Goal: Task Accomplishment & Management: Use online tool/utility

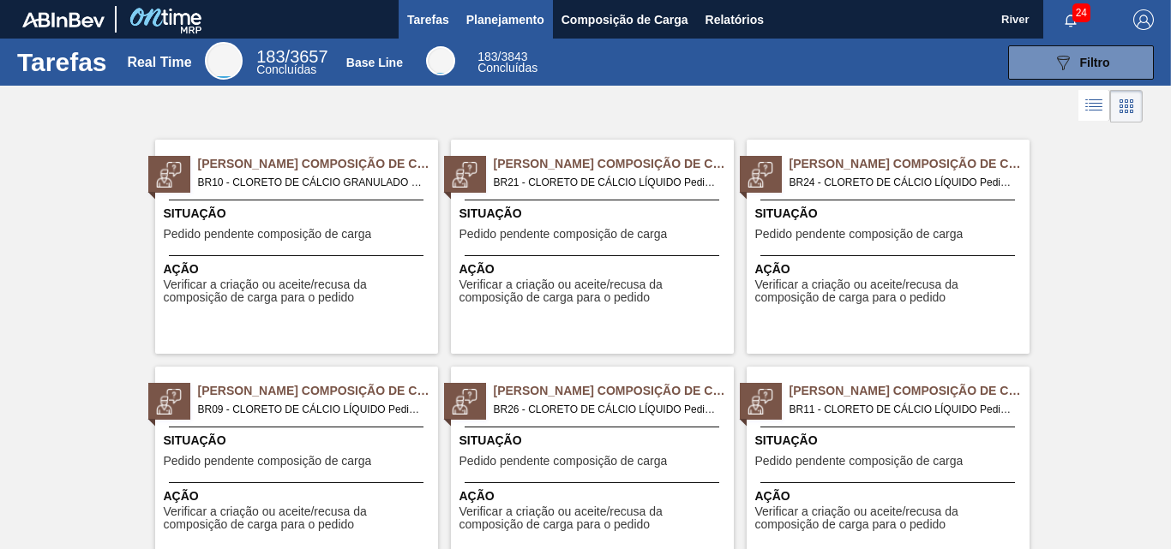
click at [510, 20] on span "Planejamento" at bounding box center [505, 19] width 78 height 21
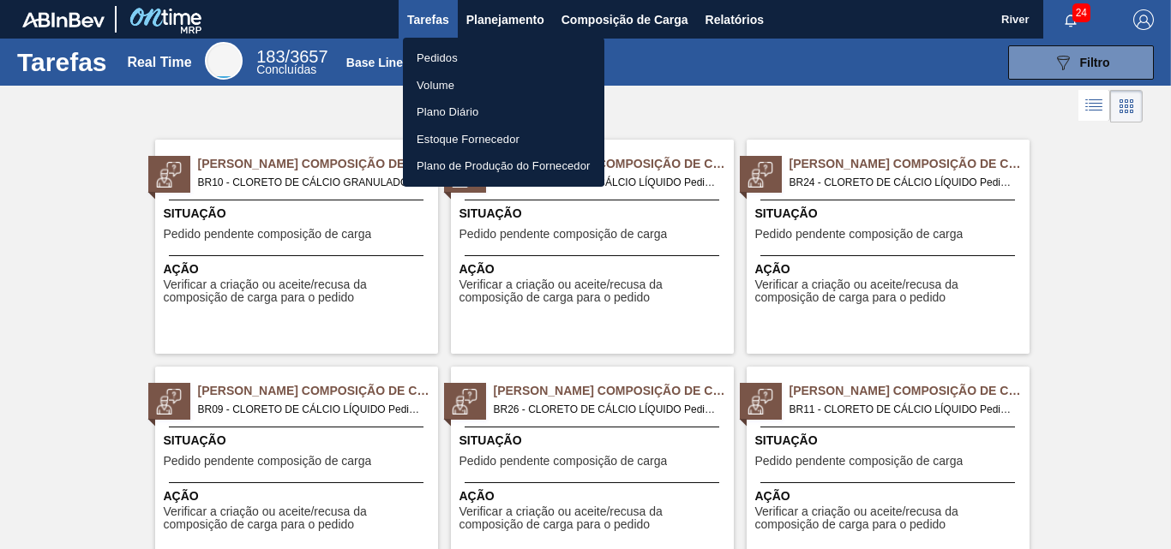
click at [429, 52] on li "Pedidos" at bounding box center [503, 58] width 201 height 27
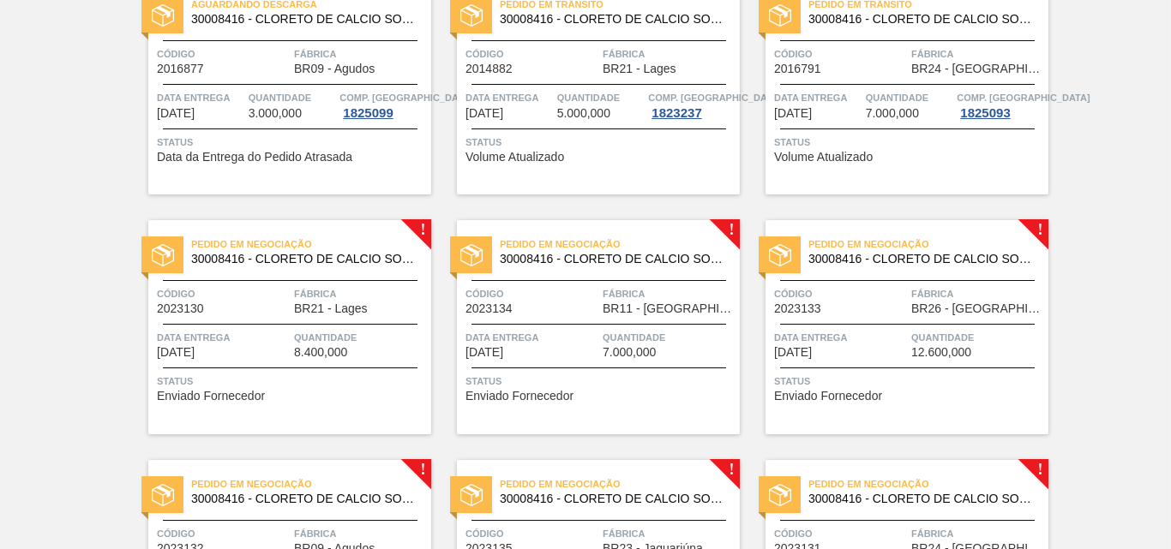
scroll to position [498, 0]
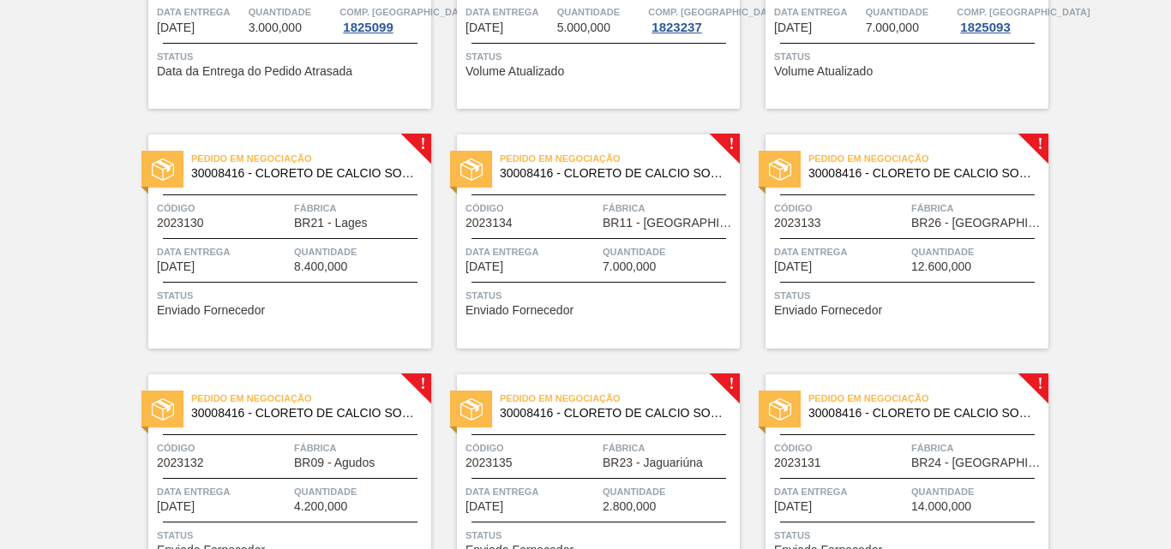
click at [171, 167] on img at bounding box center [163, 170] width 22 height 22
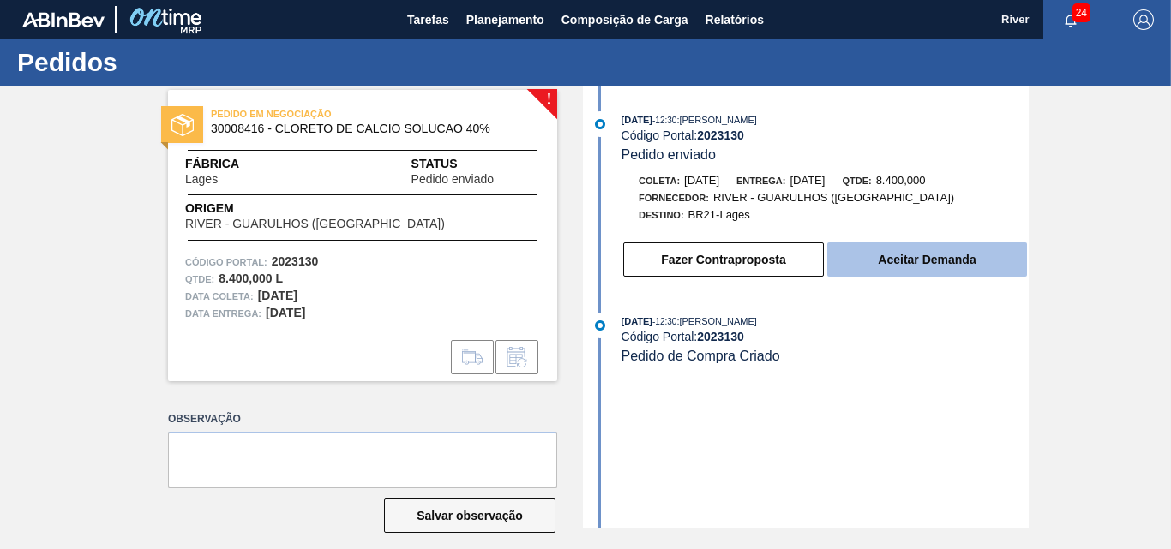
click at [914, 260] on button "Aceitar Demanda" at bounding box center [927, 260] width 200 height 34
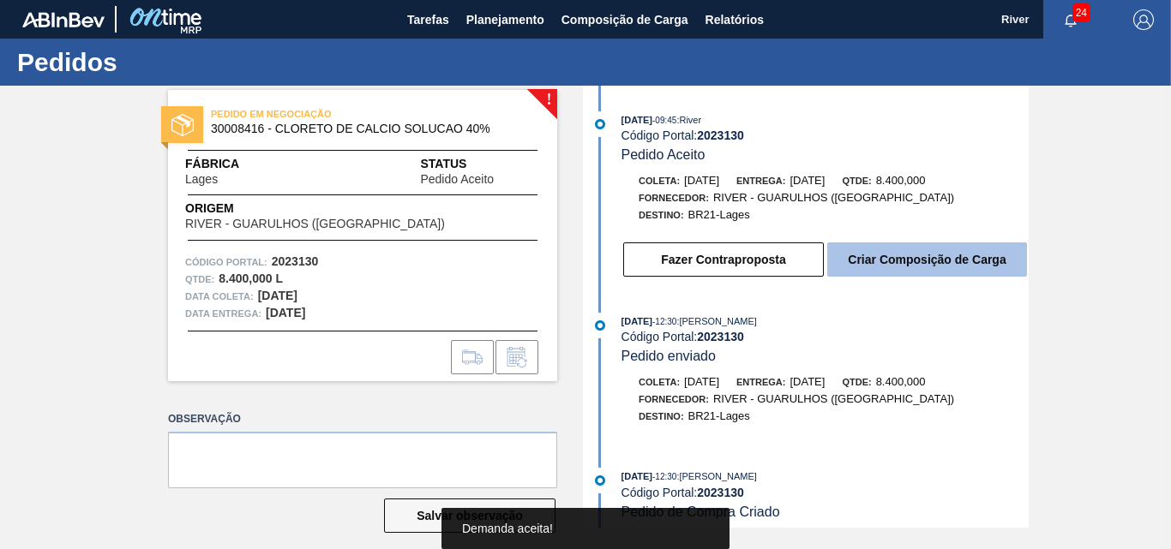
click at [915, 260] on button "Criar Composição de Carga" at bounding box center [927, 260] width 200 height 34
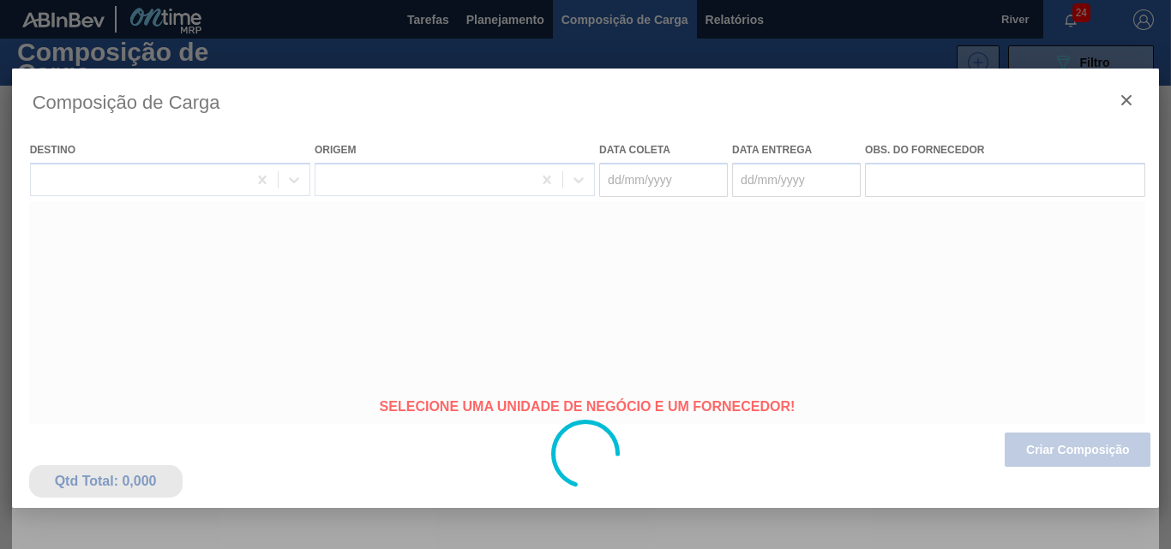
type coleta "[DATE]"
type entrega "[DATE]"
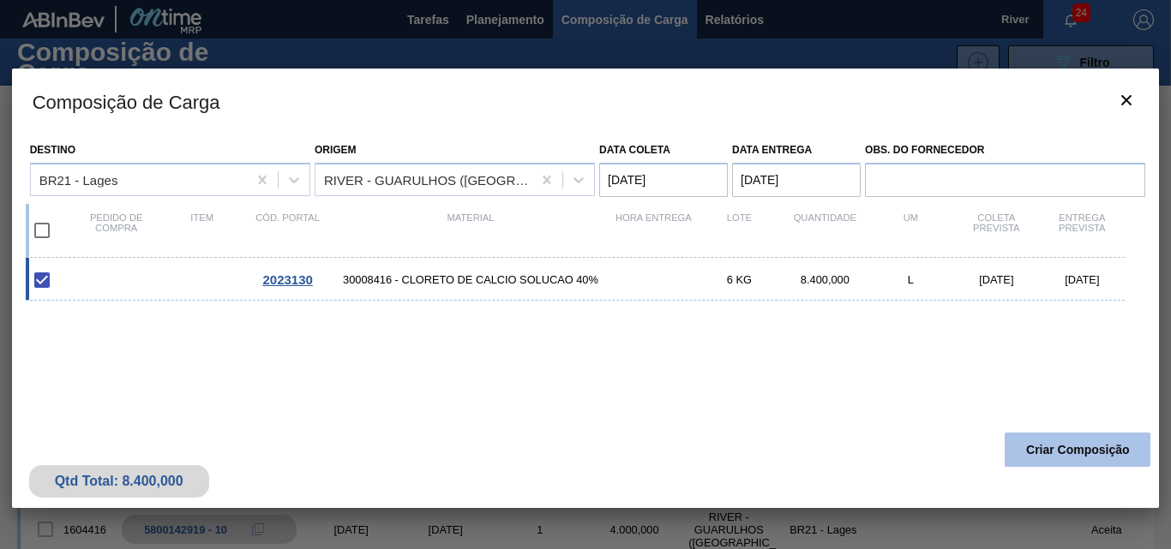
click at [1059, 452] on button "Criar Composição" at bounding box center [1078, 450] width 146 height 34
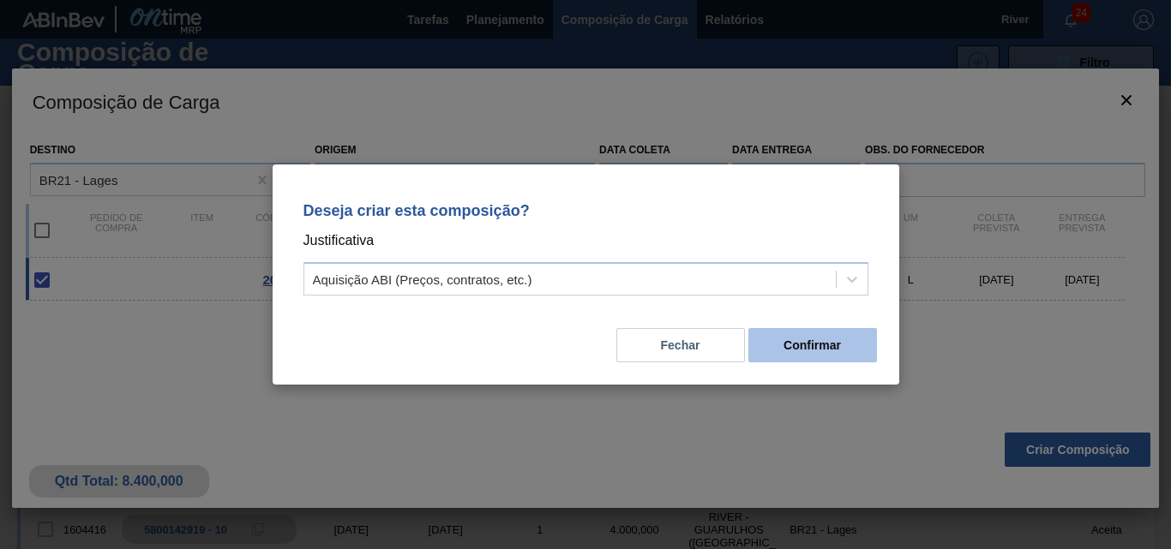
click at [801, 339] on button "Confirmar" at bounding box center [812, 345] width 129 height 34
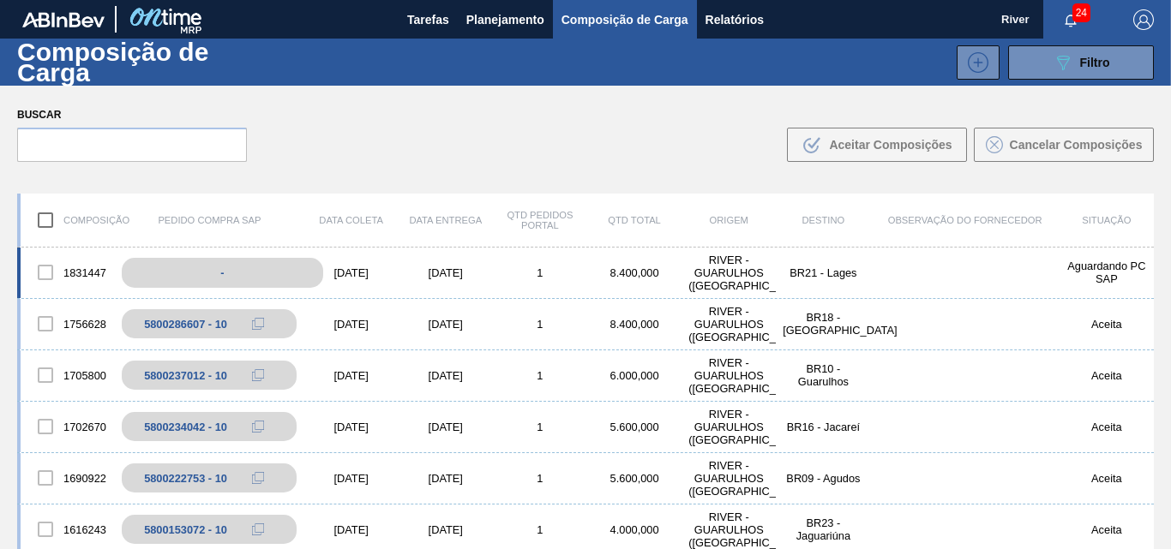
click at [287, 271] on div "-" at bounding box center [222, 273] width 201 height 30
click at [410, 274] on div "[DATE]" at bounding box center [446, 273] width 94 height 13
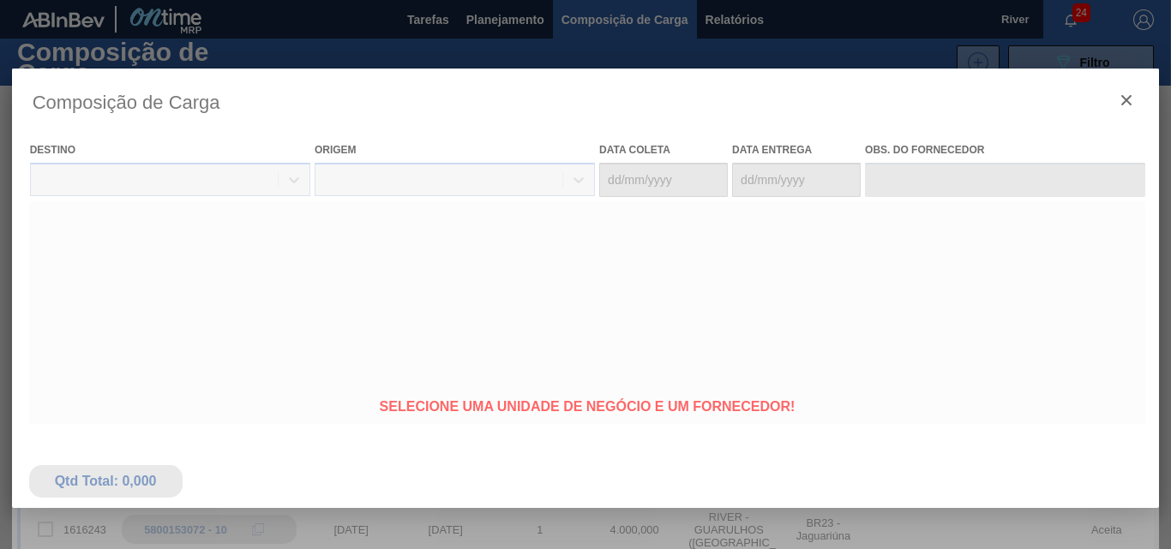
type coleta "[DATE]"
type entrega "[DATE]"
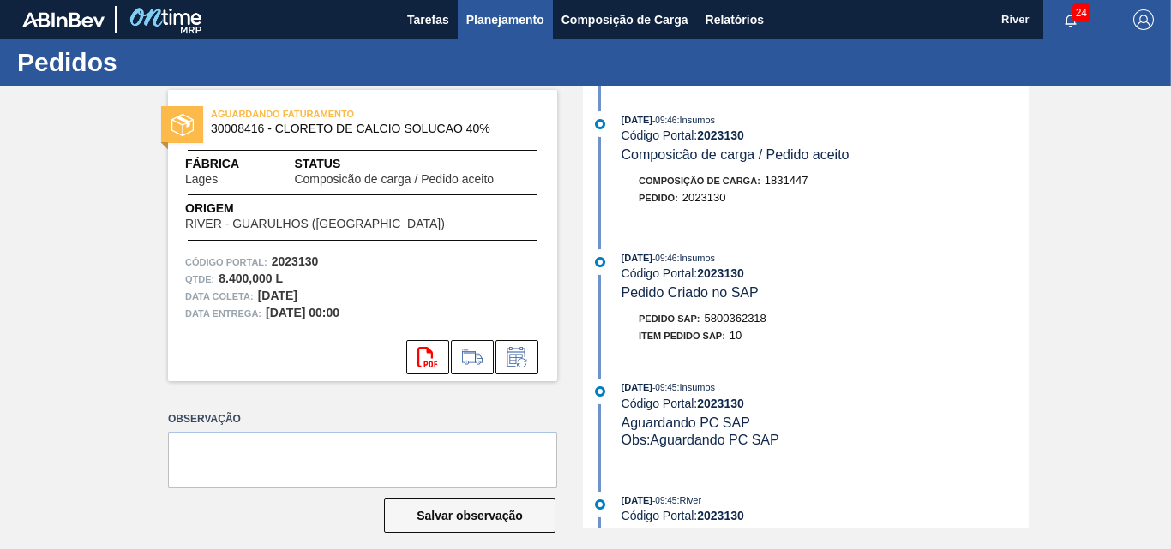
click at [508, 19] on span "Planejamento" at bounding box center [505, 19] width 78 height 21
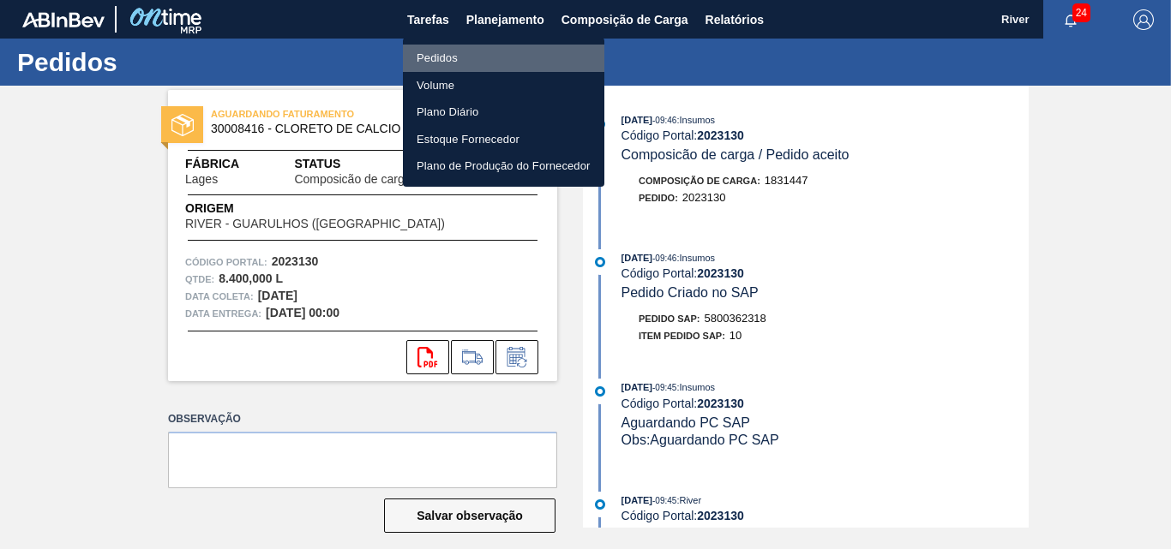
click at [441, 50] on li "Pedidos" at bounding box center [503, 58] width 201 height 27
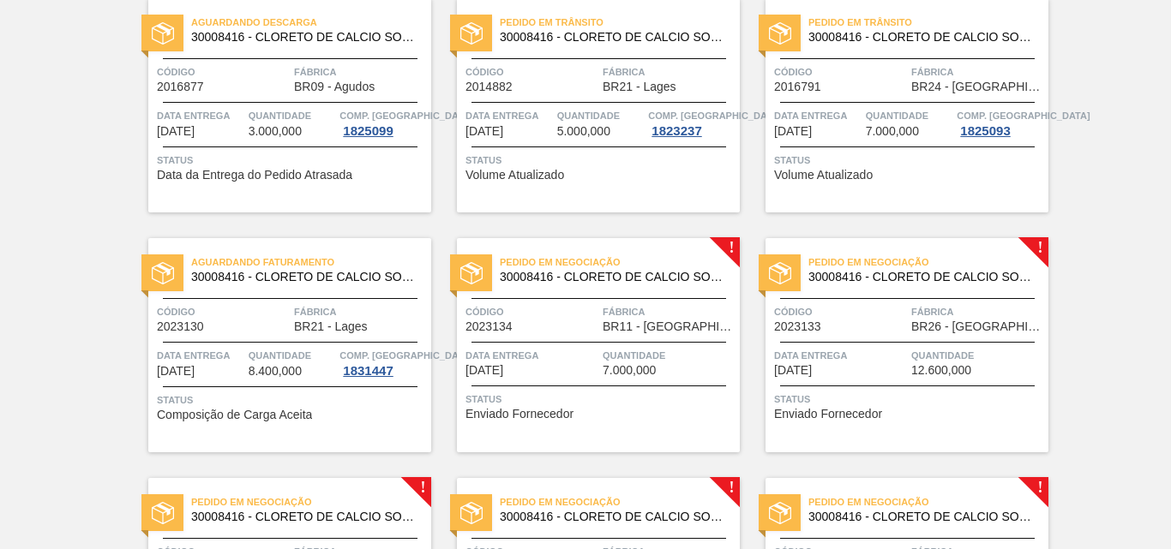
scroll to position [429, 0]
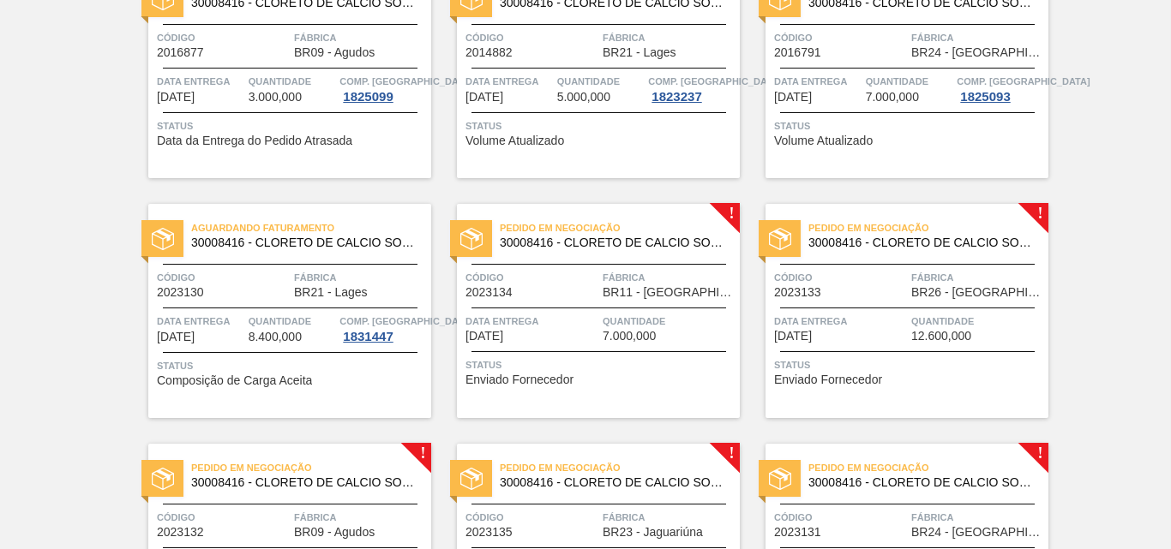
click at [460, 232] on img at bounding box center [471, 239] width 22 height 22
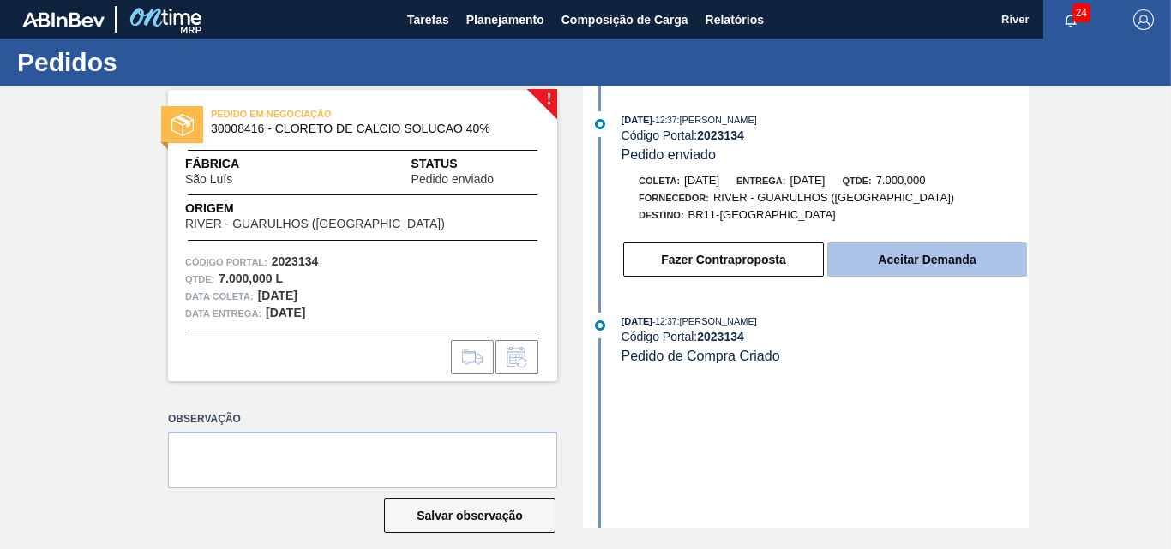
click at [914, 269] on button "Aceitar Demanda" at bounding box center [927, 260] width 200 height 34
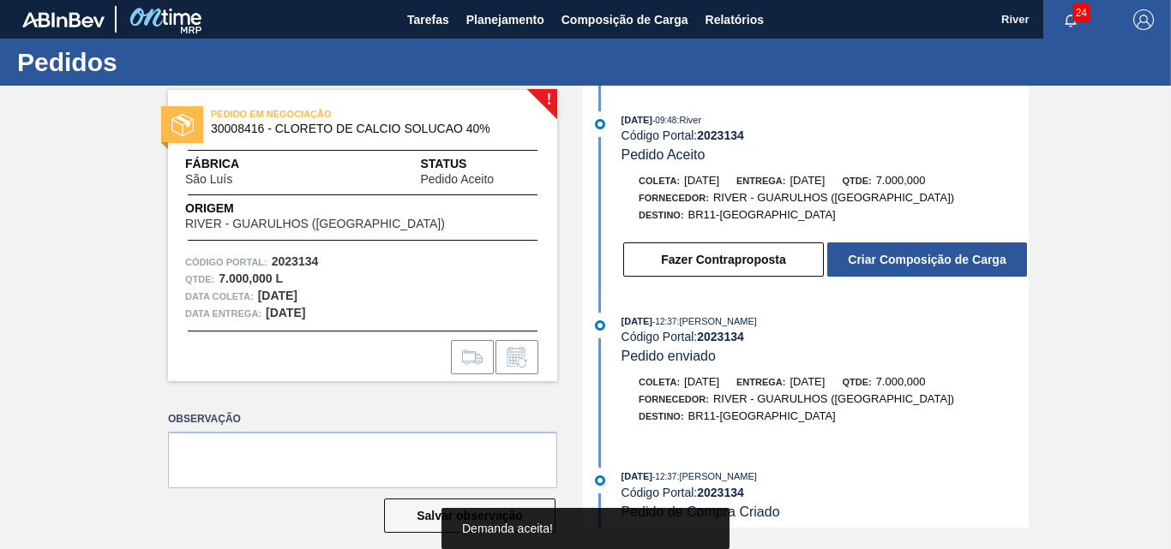
click at [914, 269] on button "Criar Composição de Carga" at bounding box center [927, 260] width 200 height 34
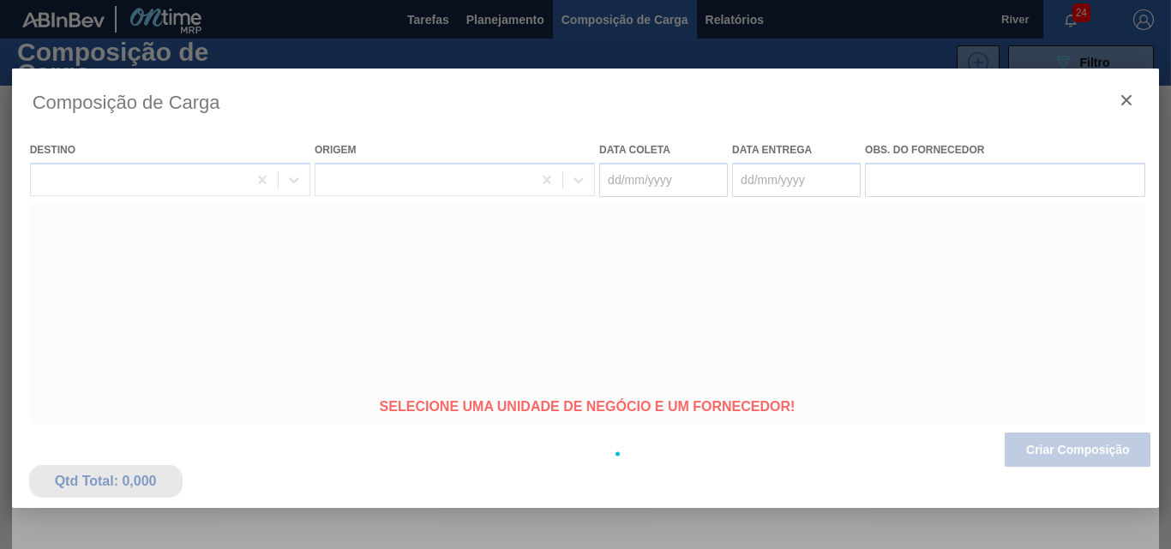
type coleta "[DATE]"
type entrega "[DATE]"
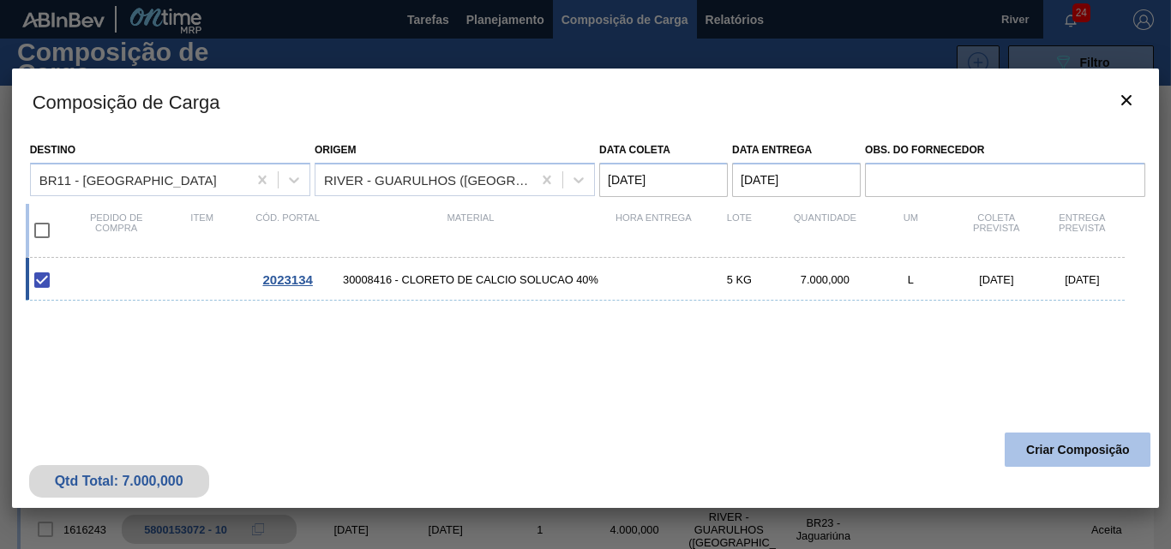
click at [1041, 445] on button "Criar Composição" at bounding box center [1078, 450] width 146 height 34
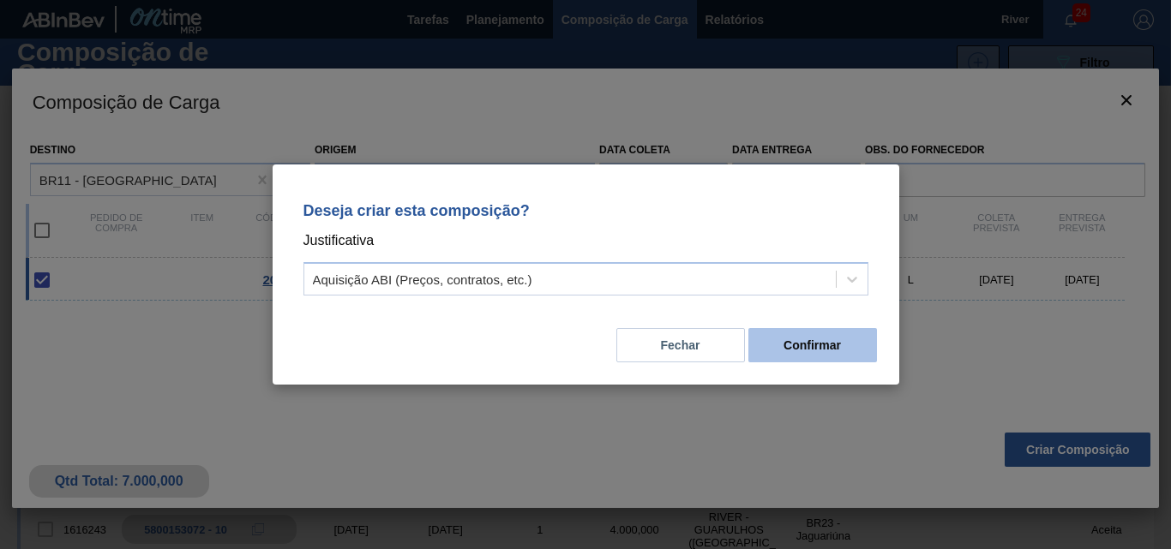
click at [830, 351] on button "Confirmar" at bounding box center [812, 345] width 129 height 34
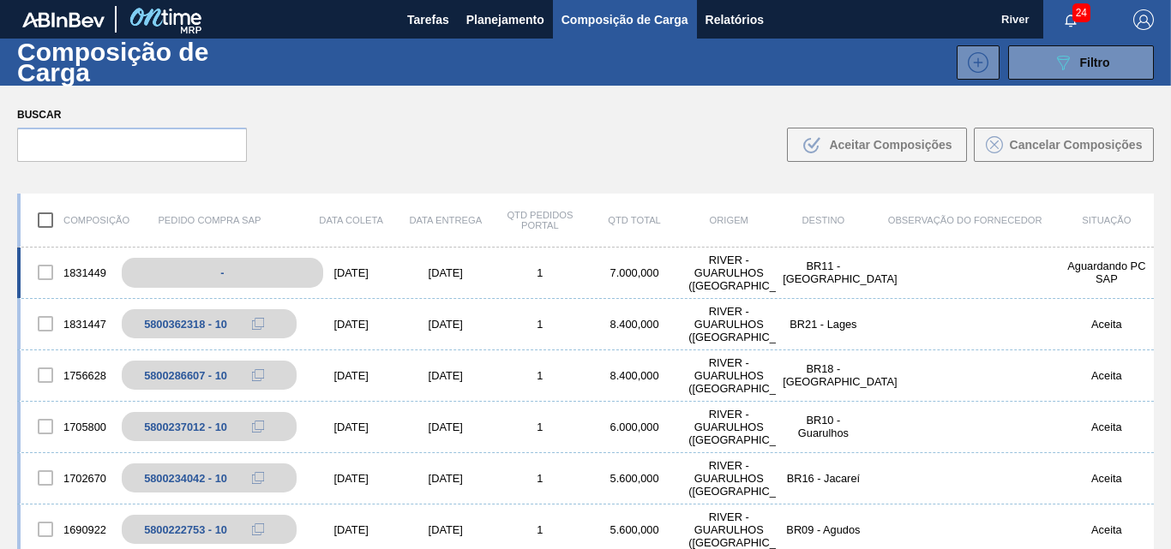
click at [272, 271] on div "-" at bounding box center [222, 273] width 201 height 30
click at [271, 264] on div "-" at bounding box center [222, 273] width 201 height 30
click at [412, 286] on div "1831449 - [DATE] [DATE] 1 7.000,000 RIVER - [GEOGRAPHIC_DATA] ([GEOGRAPHIC_DATA…" at bounding box center [585, 273] width 1137 height 51
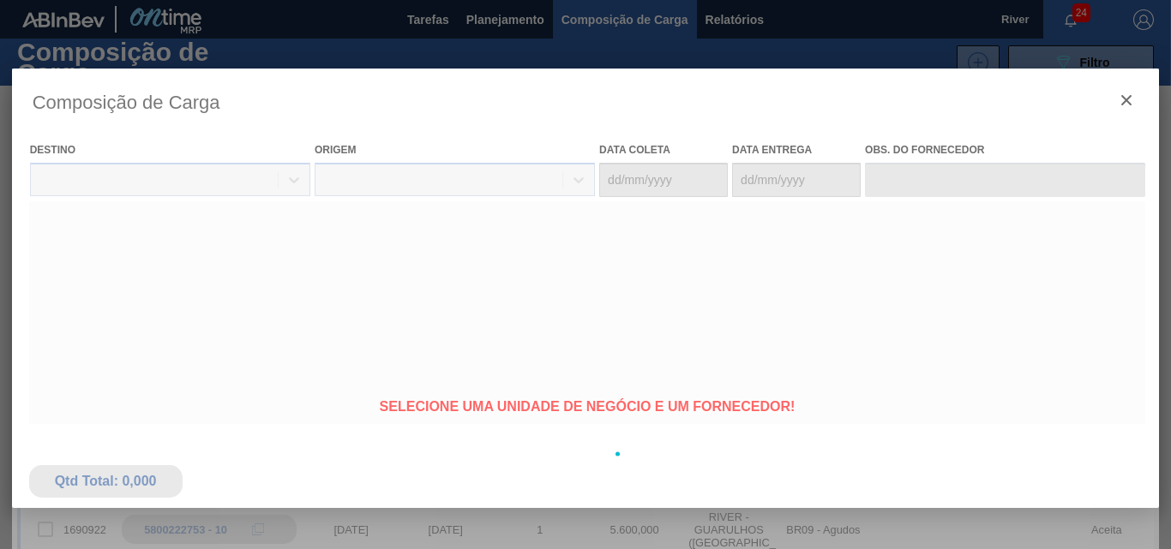
type coleta "[DATE]"
type entrega "[DATE]"
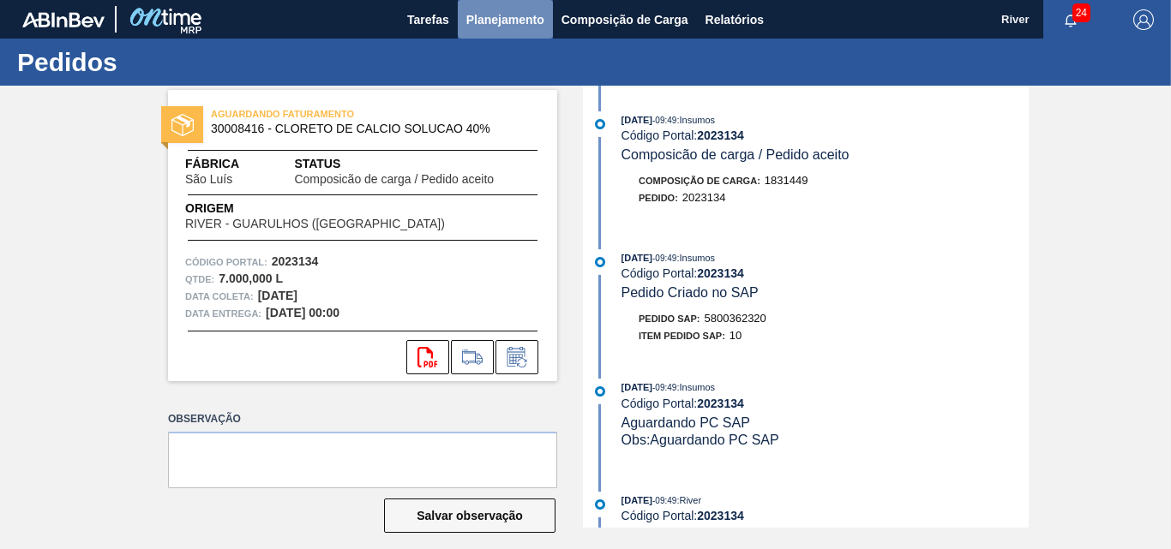
click at [496, 20] on span "Planejamento" at bounding box center [505, 19] width 78 height 21
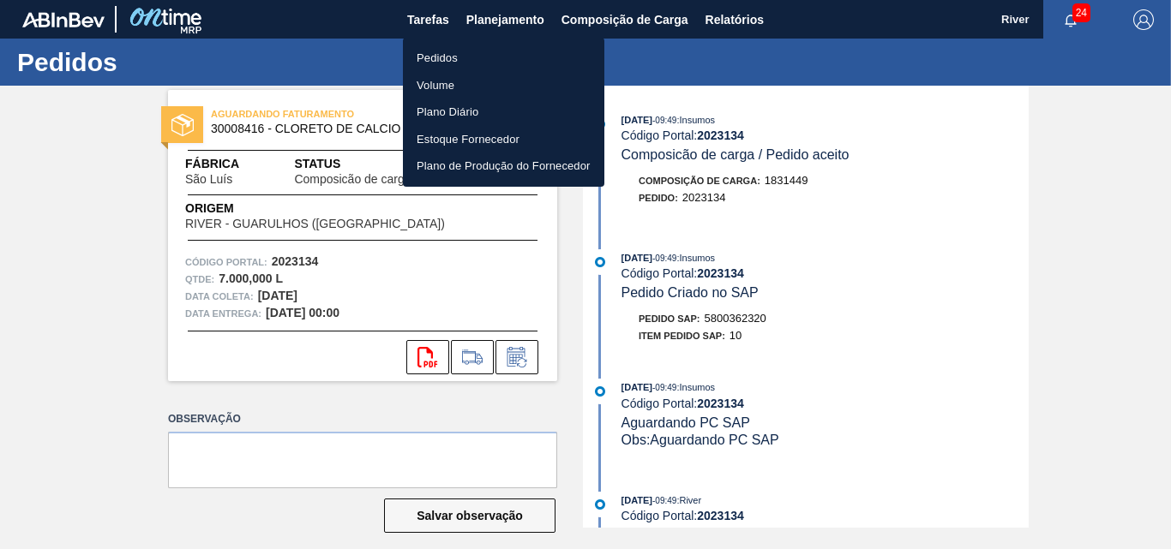
click at [435, 58] on li "Pedidos" at bounding box center [503, 58] width 201 height 27
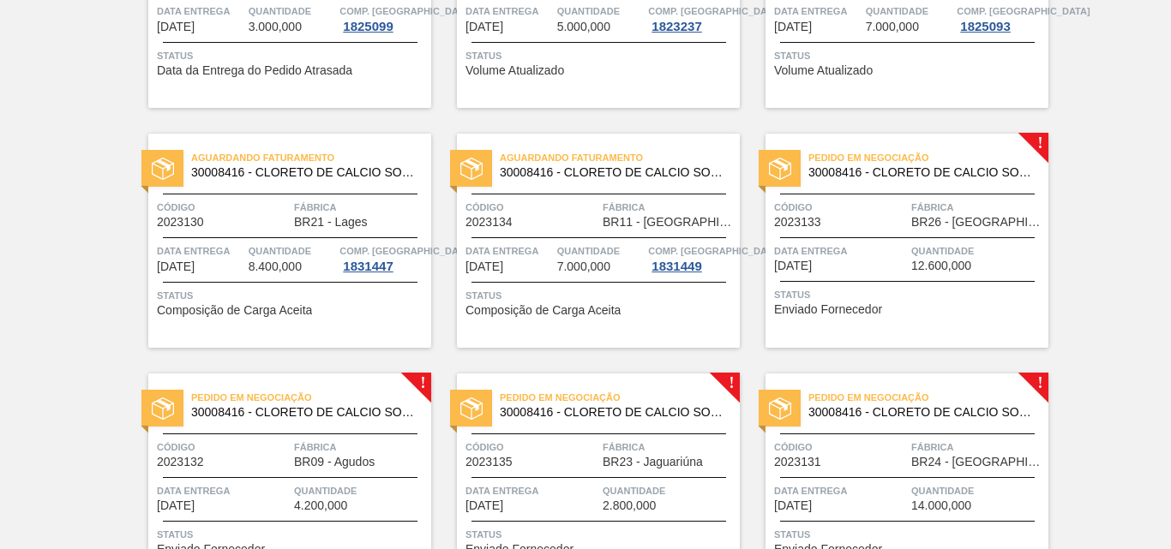
scroll to position [514, 0]
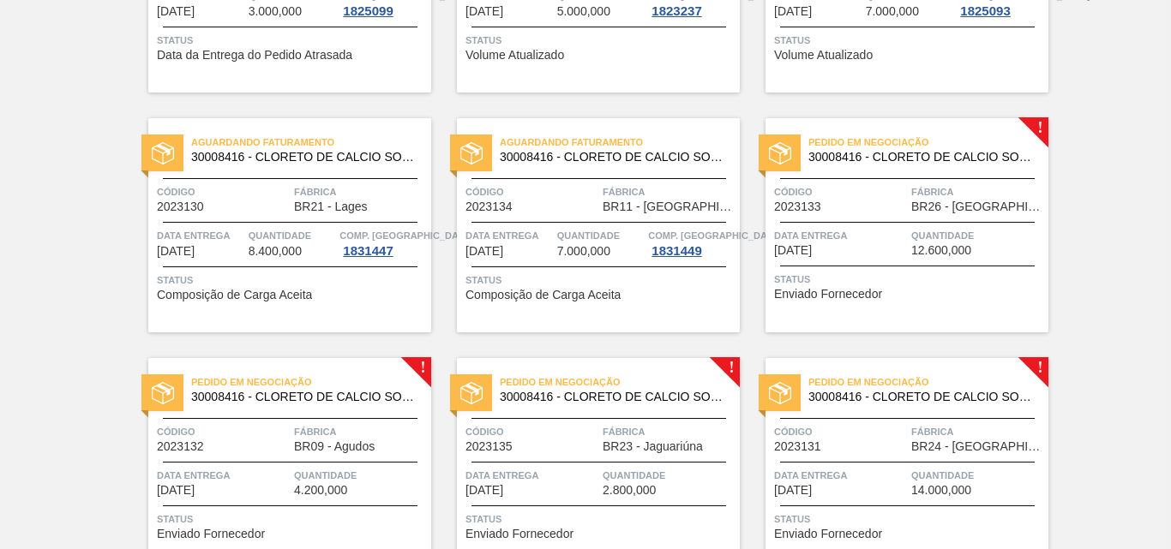
click at [782, 143] on img at bounding box center [780, 153] width 22 height 22
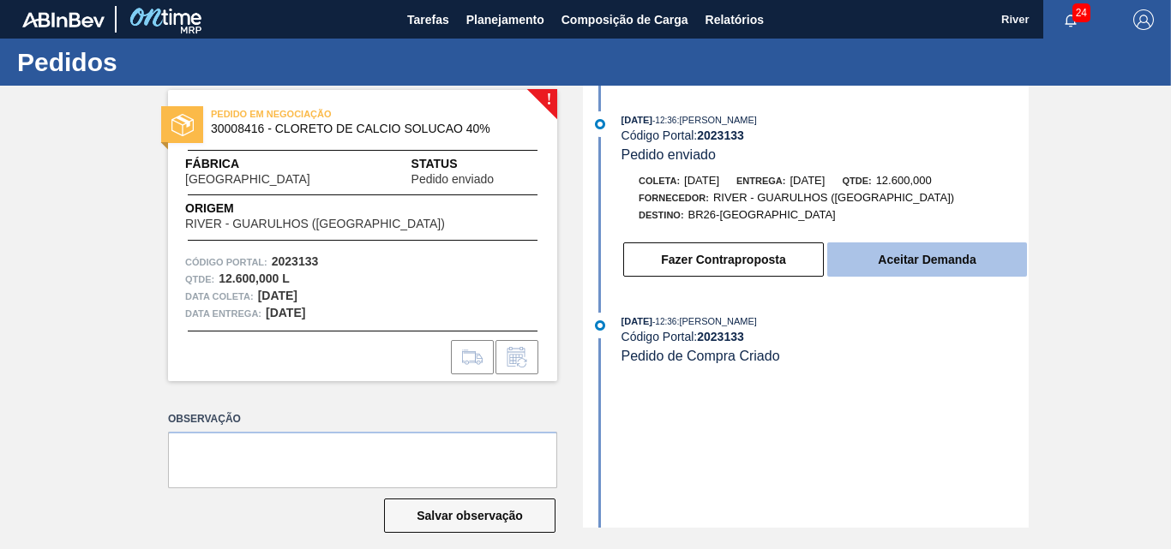
click at [974, 262] on button "Aceitar Demanda" at bounding box center [927, 260] width 200 height 34
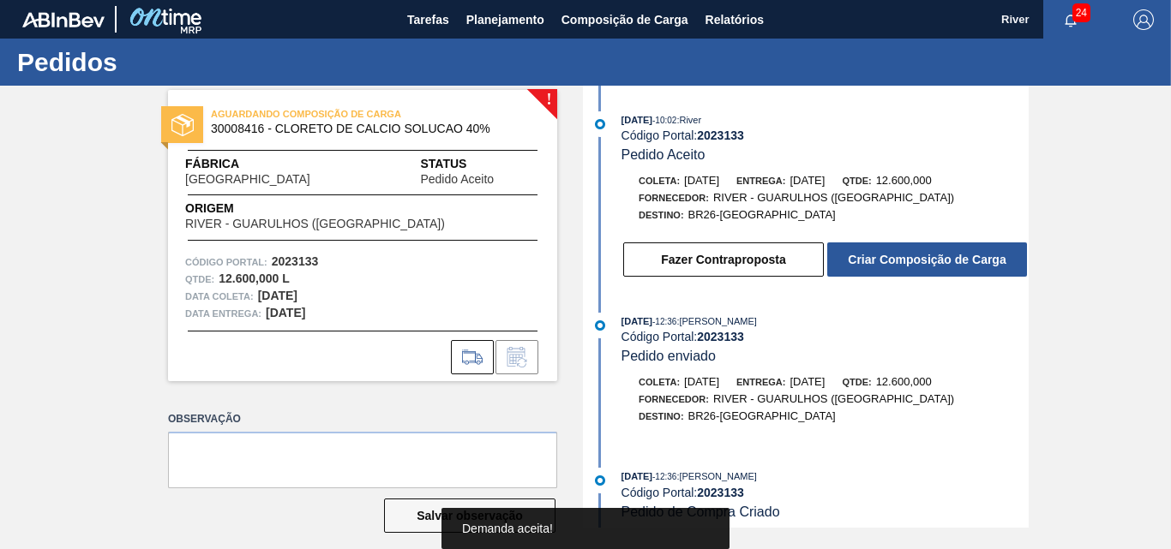
click at [974, 262] on button "Criar Composição de Carga" at bounding box center [927, 260] width 200 height 34
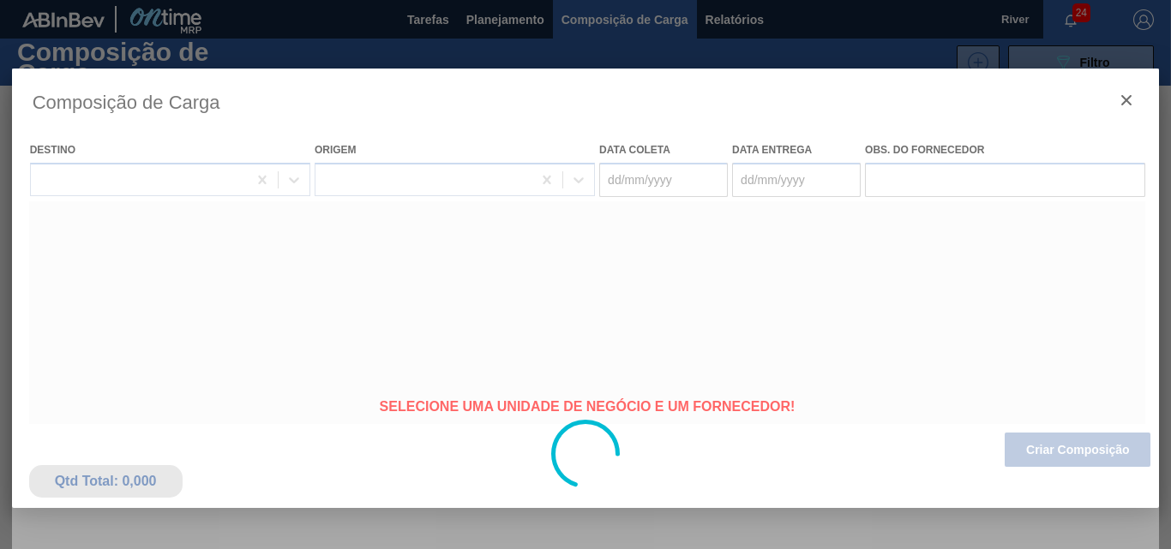
type coleta "[DATE]"
type entrega "[DATE]"
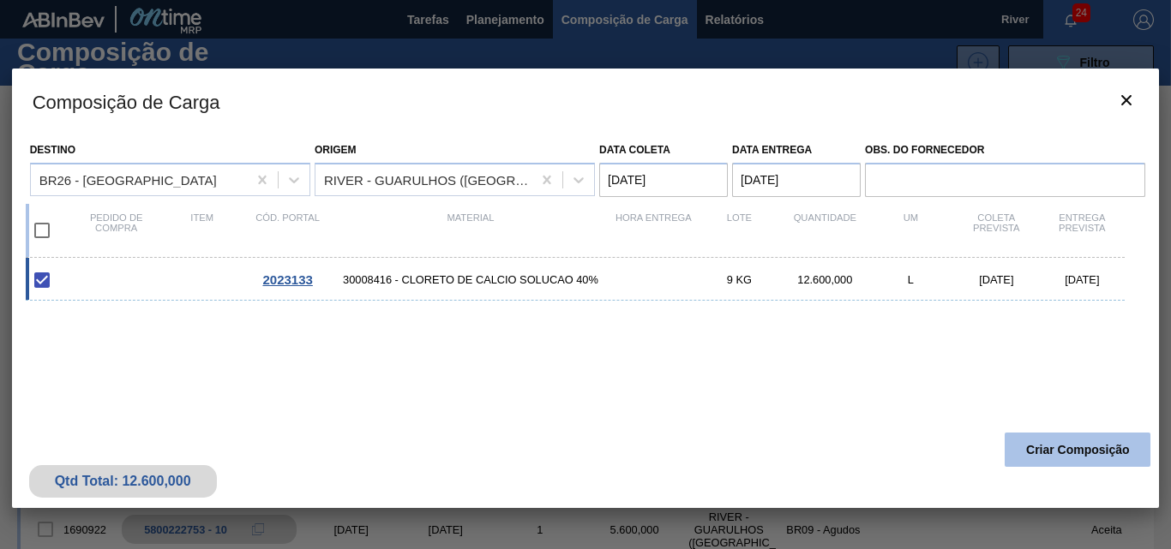
click at [1042, 447] on button "Criar Composição" at bounding box center [1078, 450] width 146 height 34
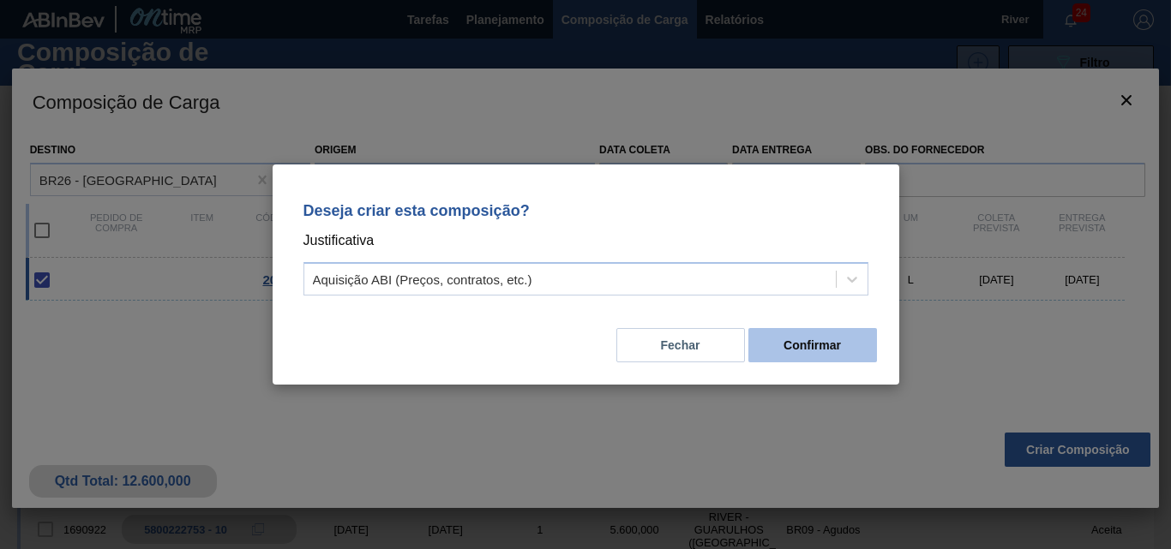
click at [810, 351] on button "Confirmar" at bounding box center [812, 345] width 129 height 34
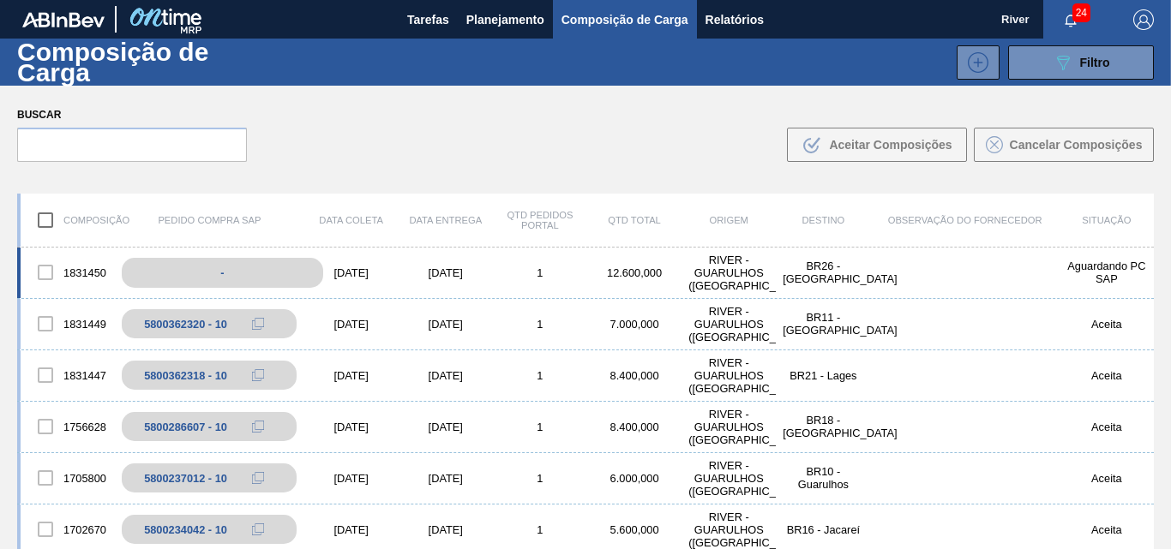
click at [254, 273] on div "-" at bounding box center [222, 273] width 201 height 30
click at [501, 285] on div "1831450 - [DATE] [DATE] 1 12.600,000 RIVER - [GEOGRAPHIC_DATA] ([GEOGRAPHIC_DAT…" at bounding box center [585, 273] width 1137 height 51
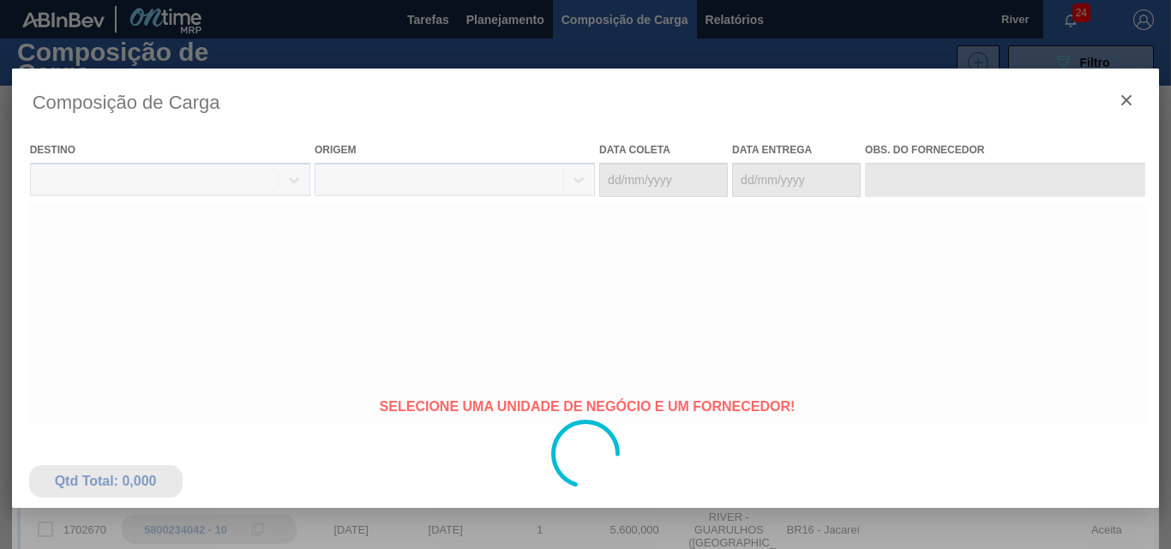
type coleta "[DATE]"
type entrega "[DATE]"
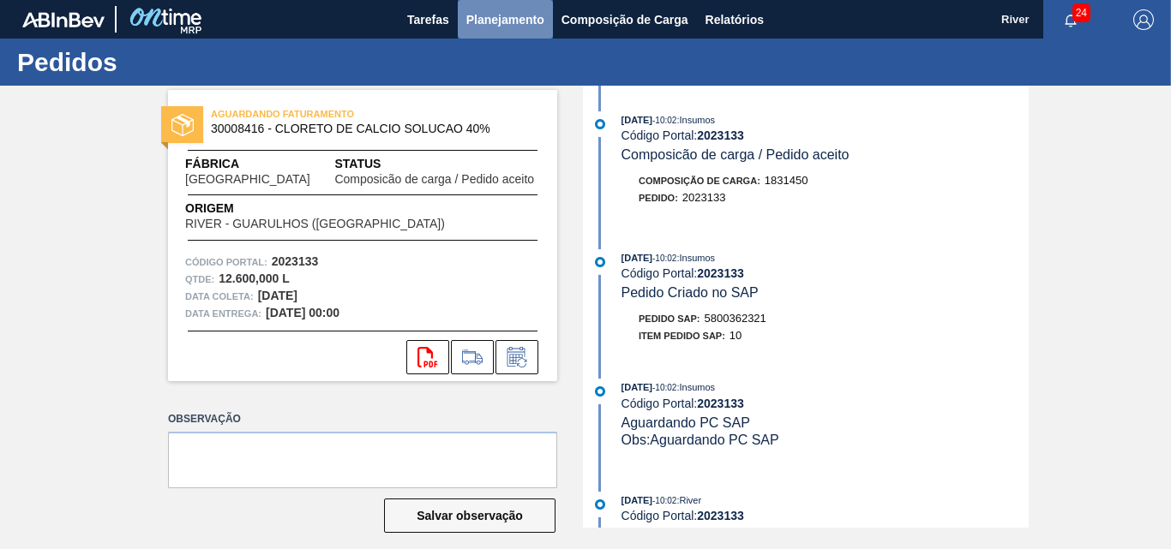
click at [502, 19] on span "Planejamento" at bounding box center [505, 19] width 78 height 21
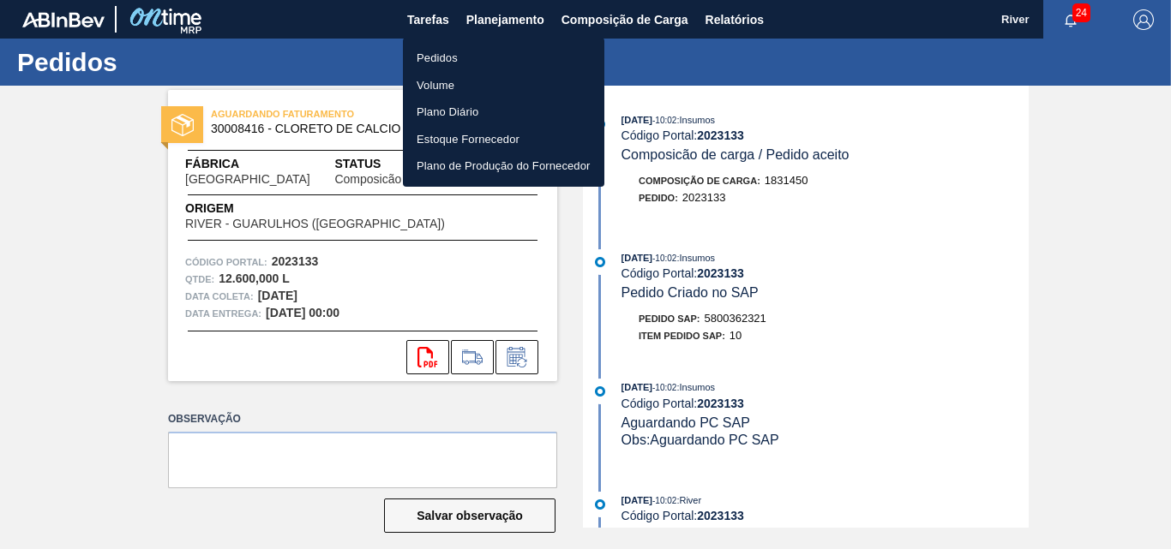
click at [420, 55] on li "Pedidos" at bounding box center [503, 58] width 201 height 27
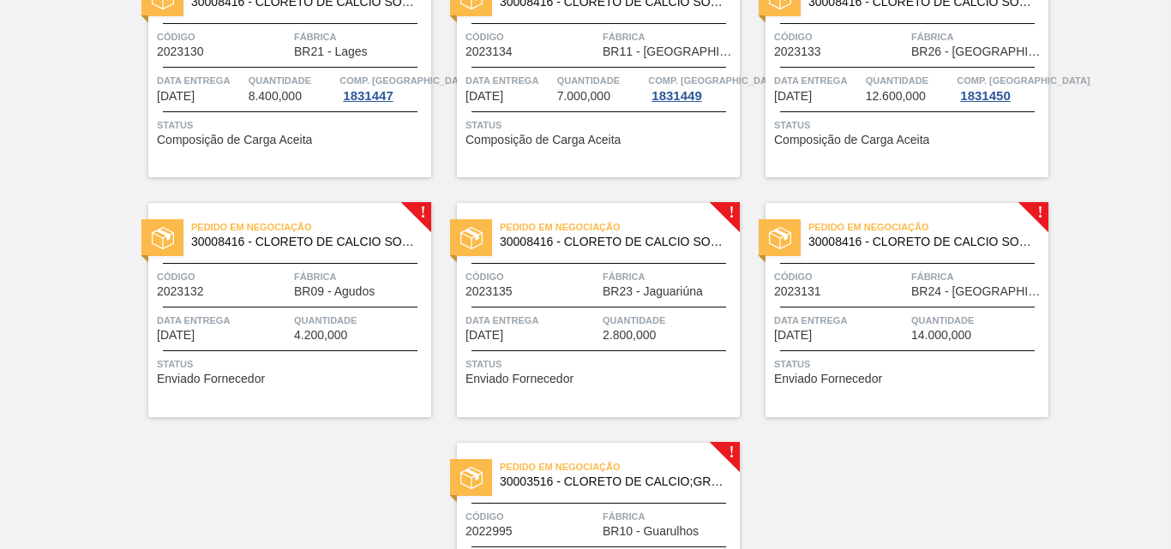
scroll to position [686, 0]
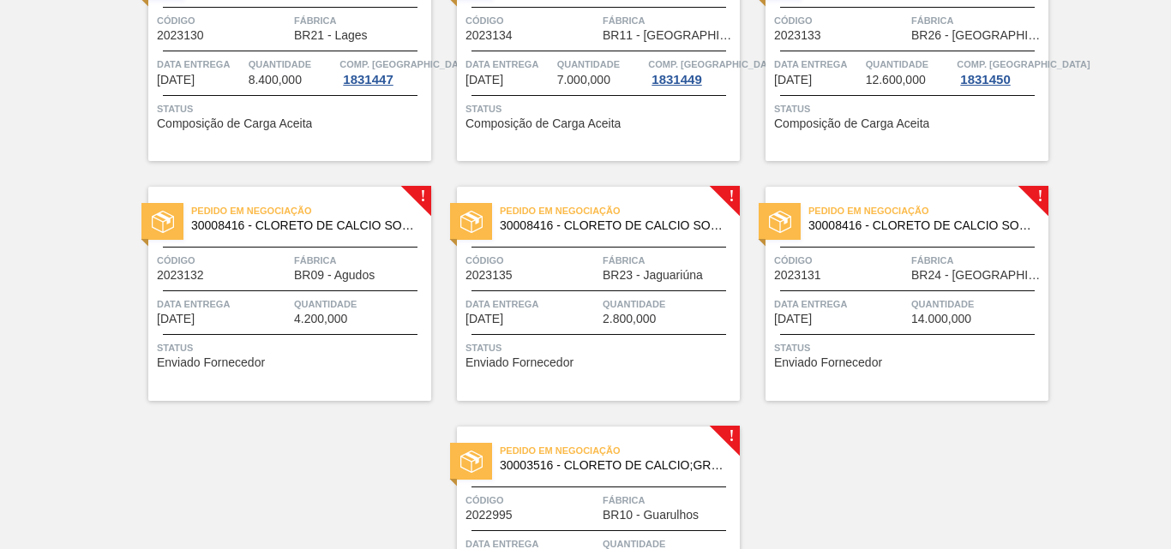
click at [171, 221] on img at bounding box center [163, 222] width 22 height 22
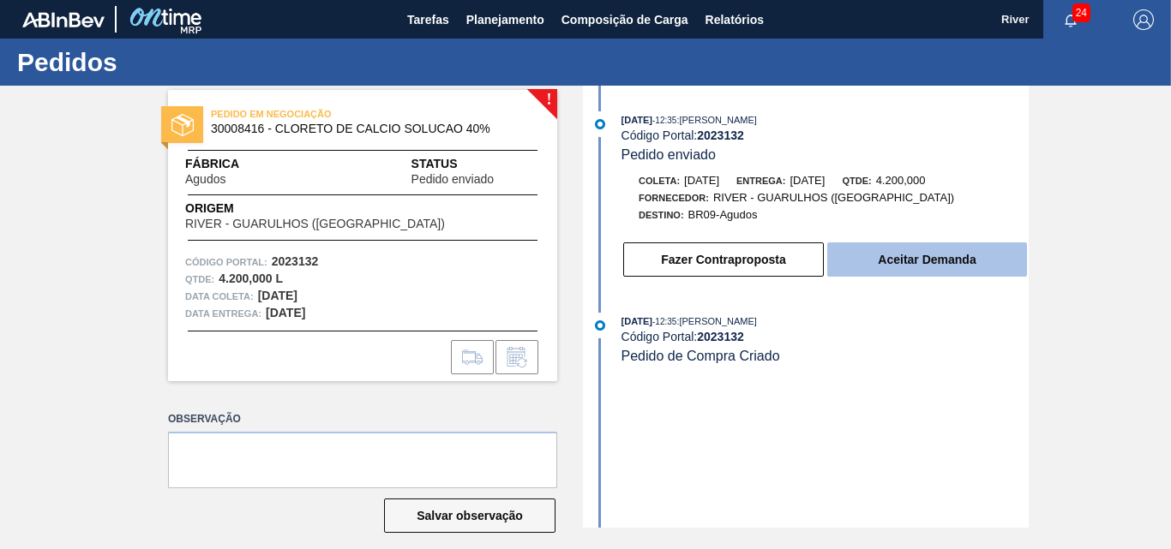
click at [915, 259] on button "Aceitar Demanda" at bounding box center [927, 260] width 200 height 34
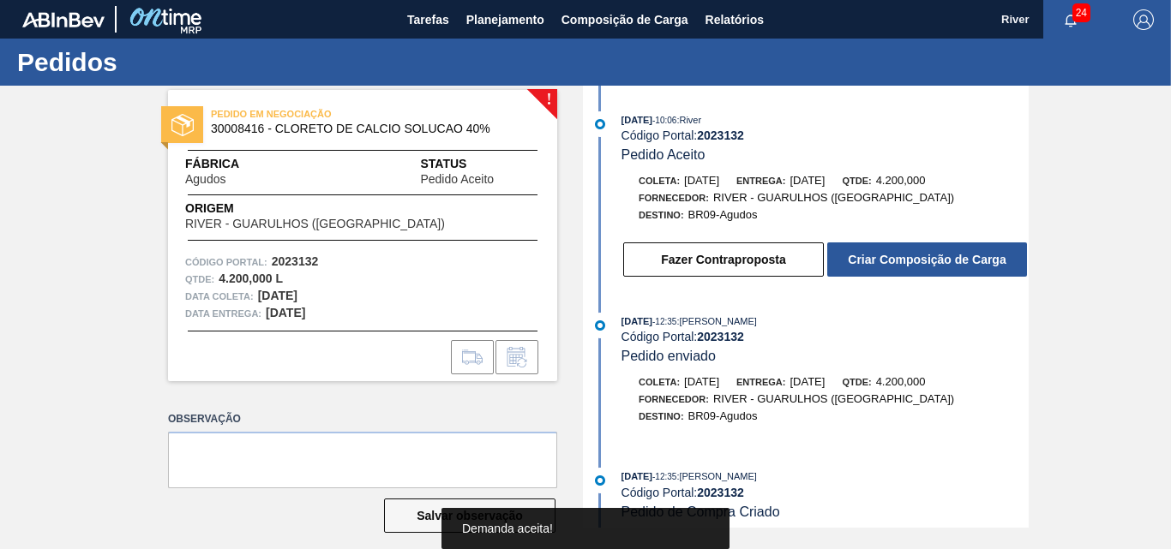
click at [915, 259] on button "Criar Composição de Carga" at bounding box center [927, 260] width 200 height 34
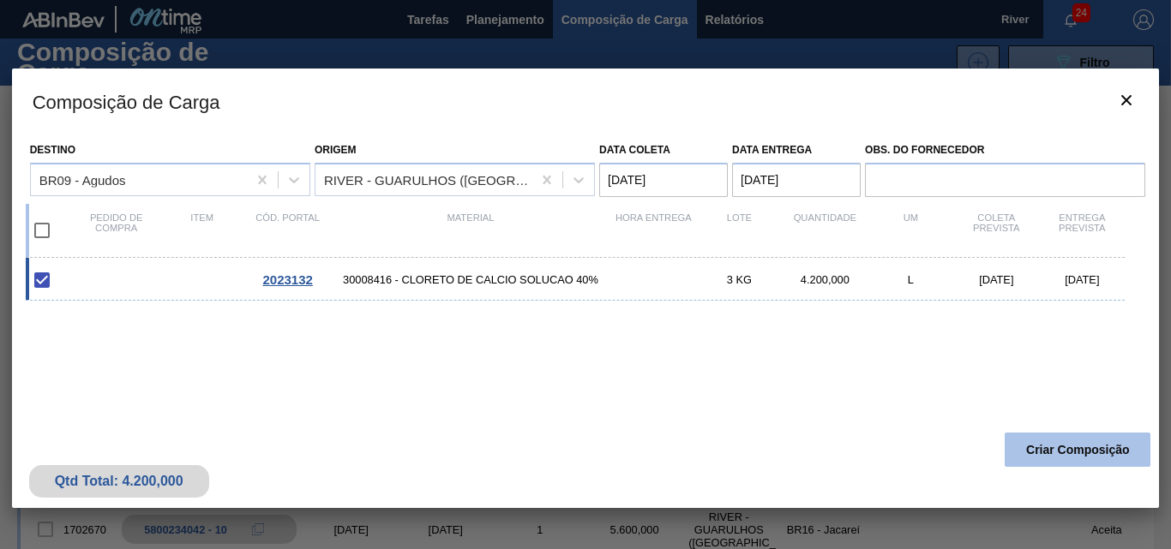
click at [1050, 439] on button "Criar Composição" at bounding box center [1078, 450] width 146 height 34
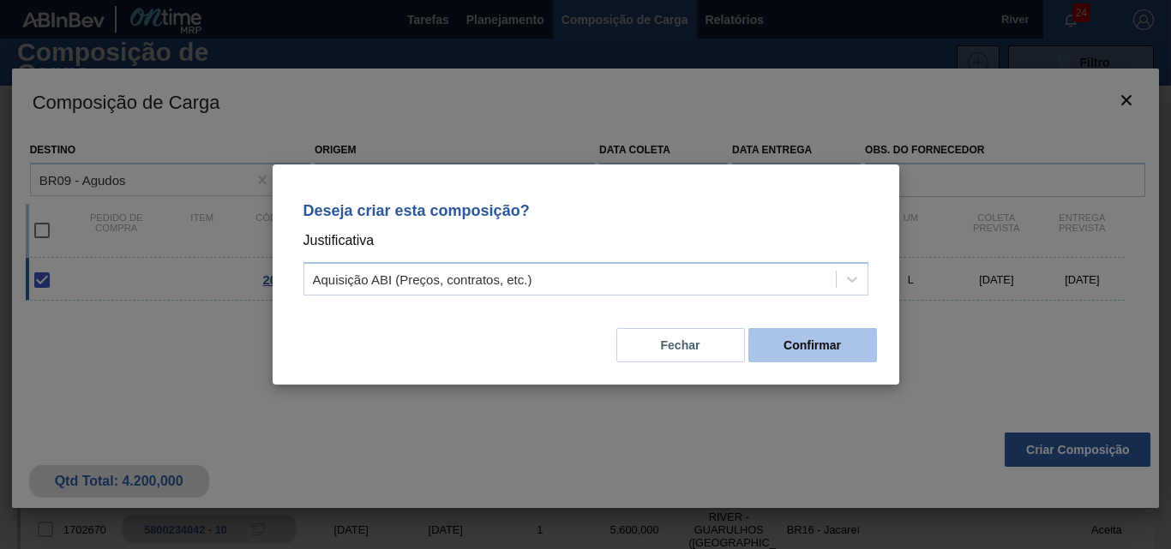
click at [798, 333] on button "Confirmar" at bounding box center [812, 345] width 129 height 34
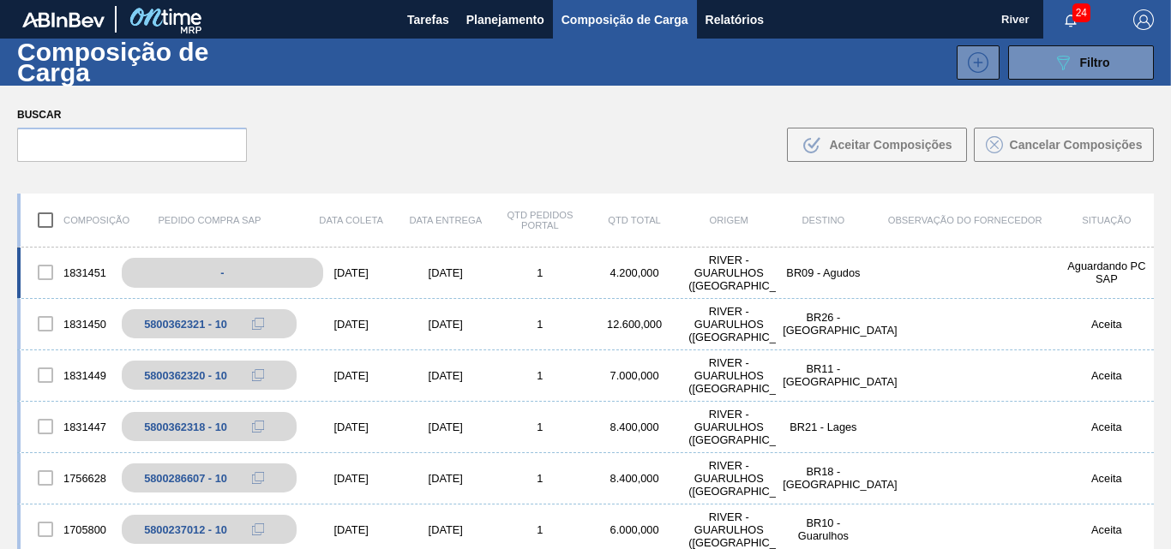
click at [284, 273] on div "-" at bounding box center [222, 273] width 201 height 30
click at [476, 267] on div "[DATE]" at bounding box center [446, 273] width 94 height 13
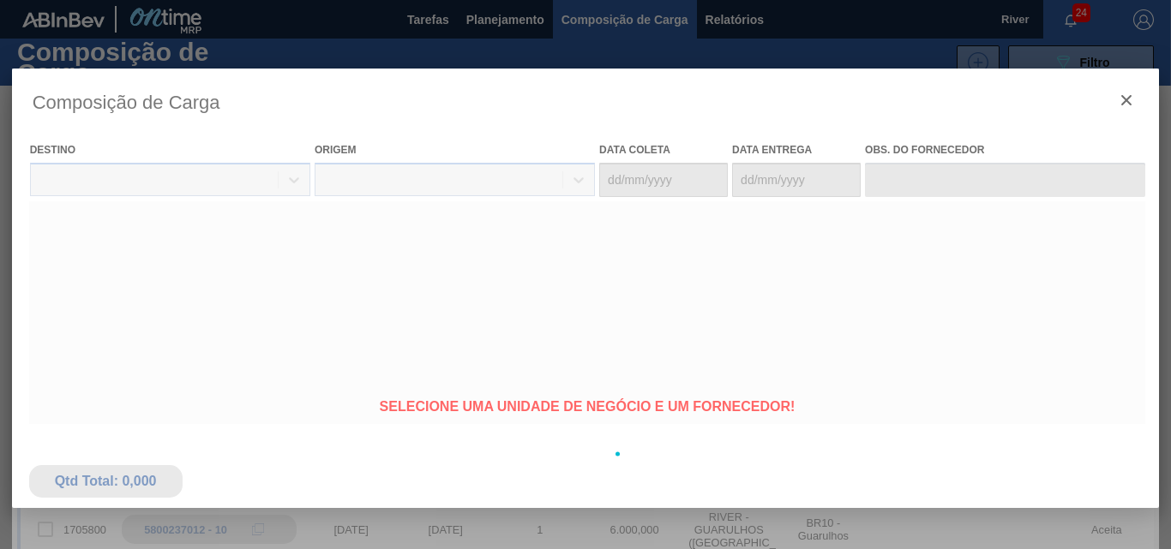
type coleta "[DATE]"
type entrega "[DATE]"
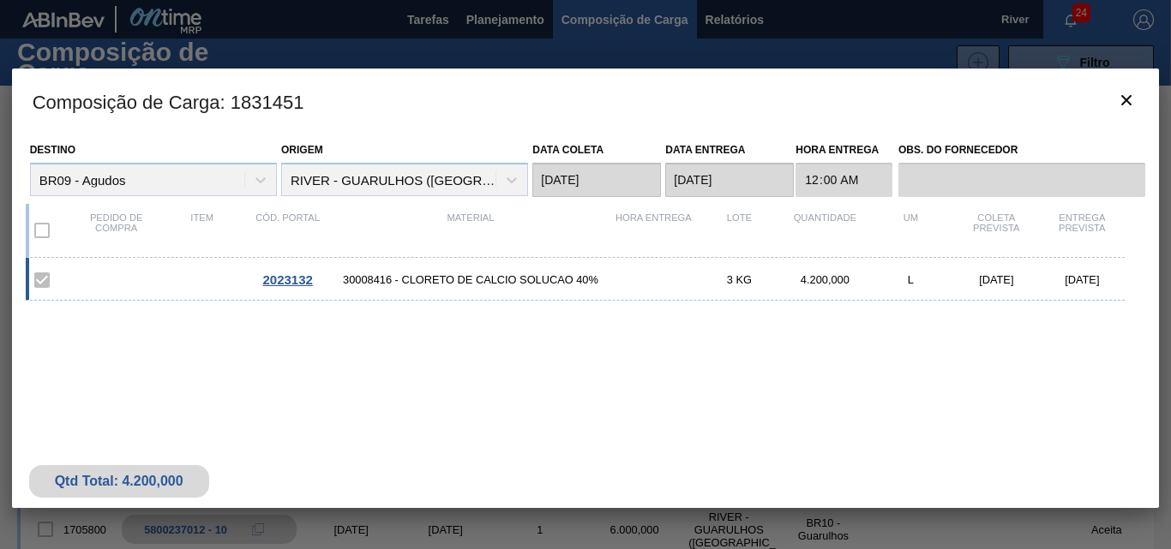
click at [306, 279] on span "2023132" at bounding box center [287, 280] width 50 height 15
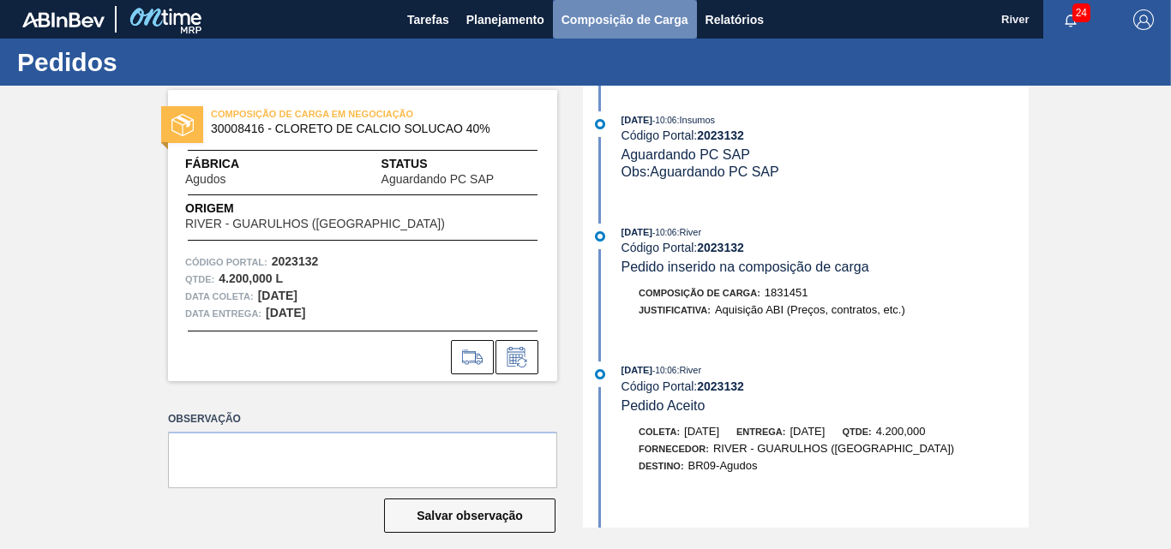
click at [619, 15] on span "Composição de Carga" at bounding box center [624, 19] width 127 height 21
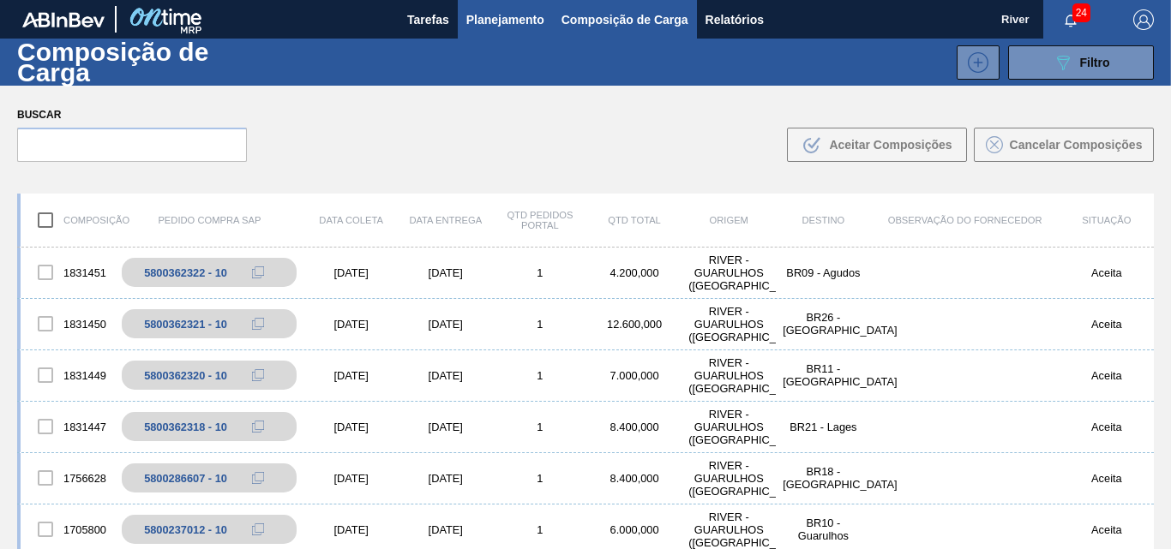
click at [505, 19] on span "Planejamento" at bounding box center [505, 19] width 78 height 21
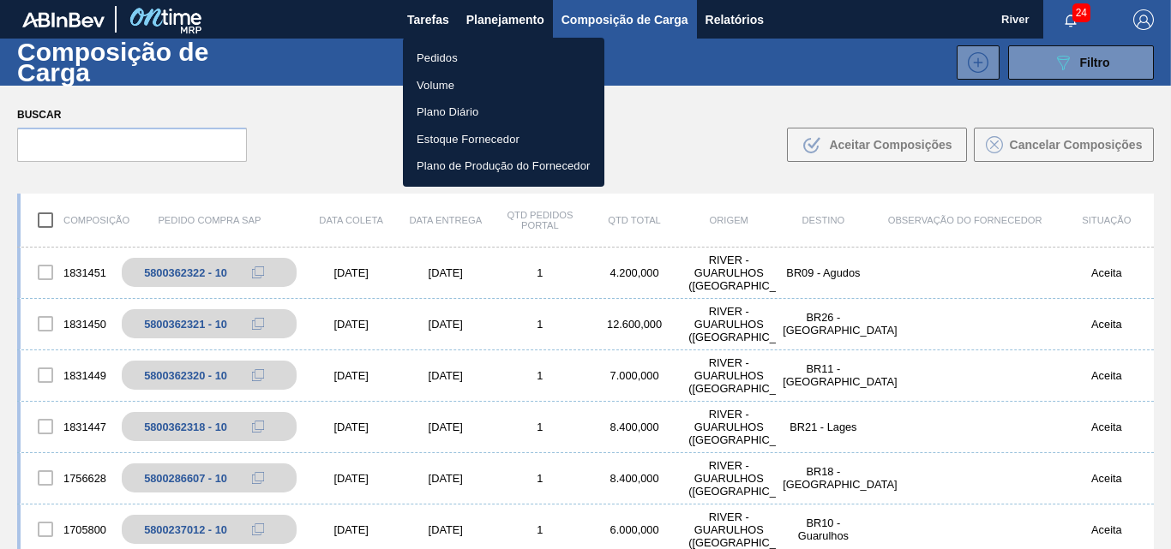
click at [435, 59] on li "Pedidos" at bounding box center [503, 58] width 201 height 27
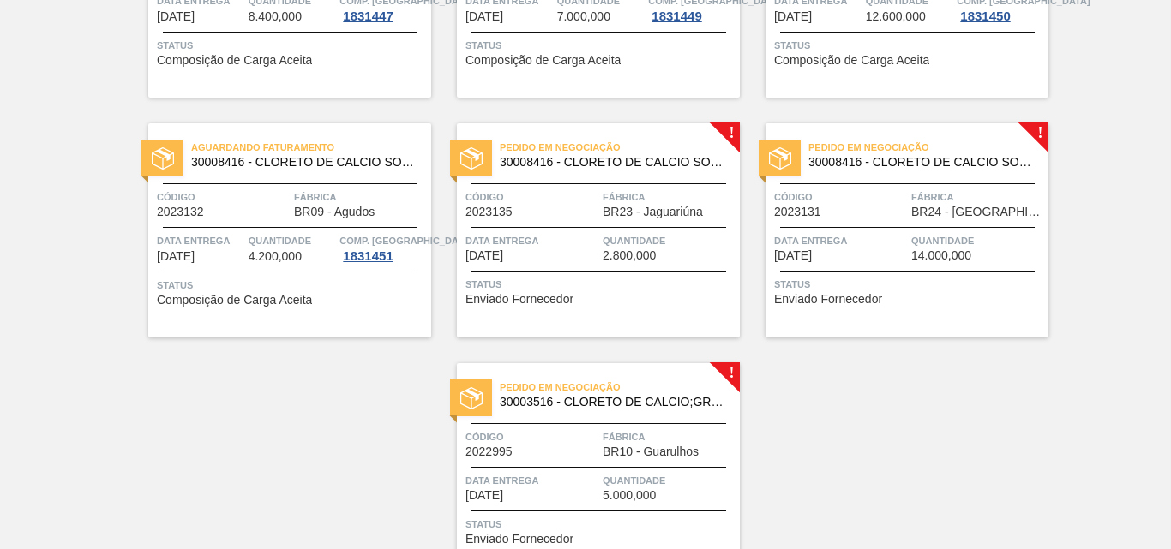
scroll to position [771, 0]
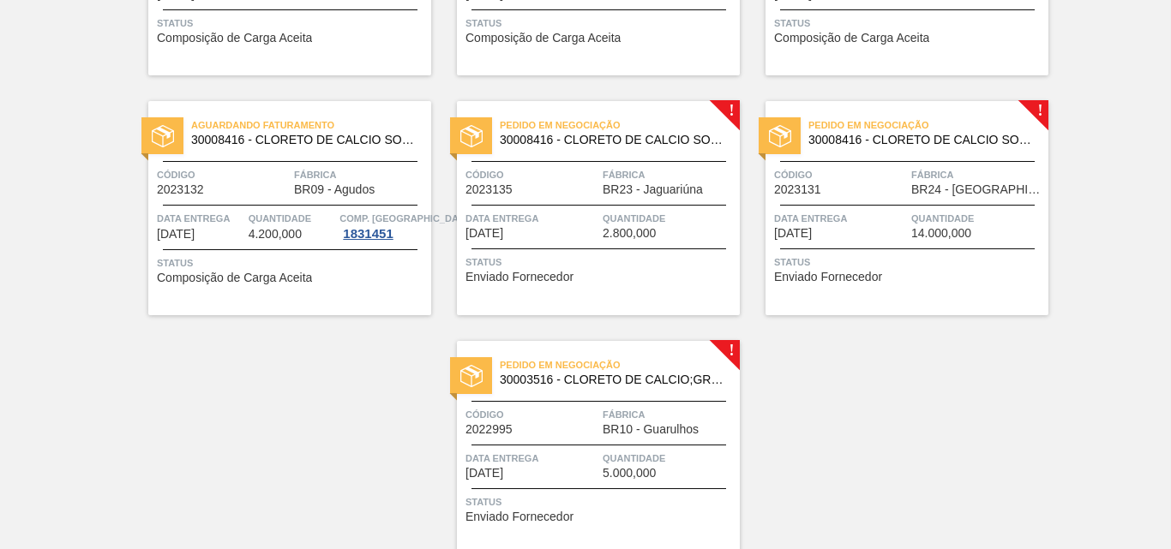
click at [471, 132] on img at bounding box center [471, 136] width 22 height 22
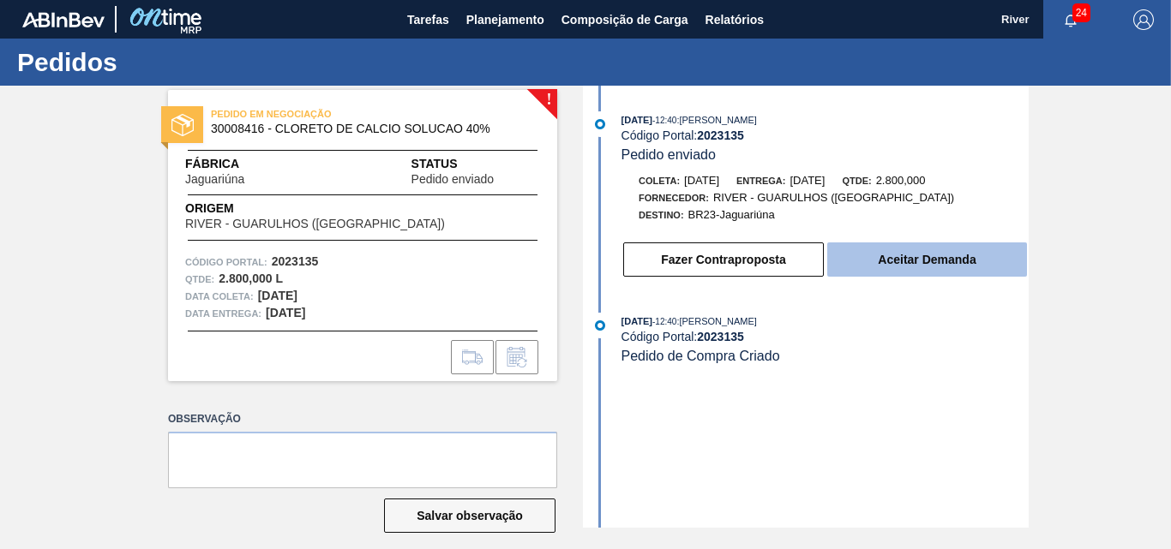
click at [978, 262] on button "Aceitar Demanda" at bounding box center [927, 260] width 200 height 34
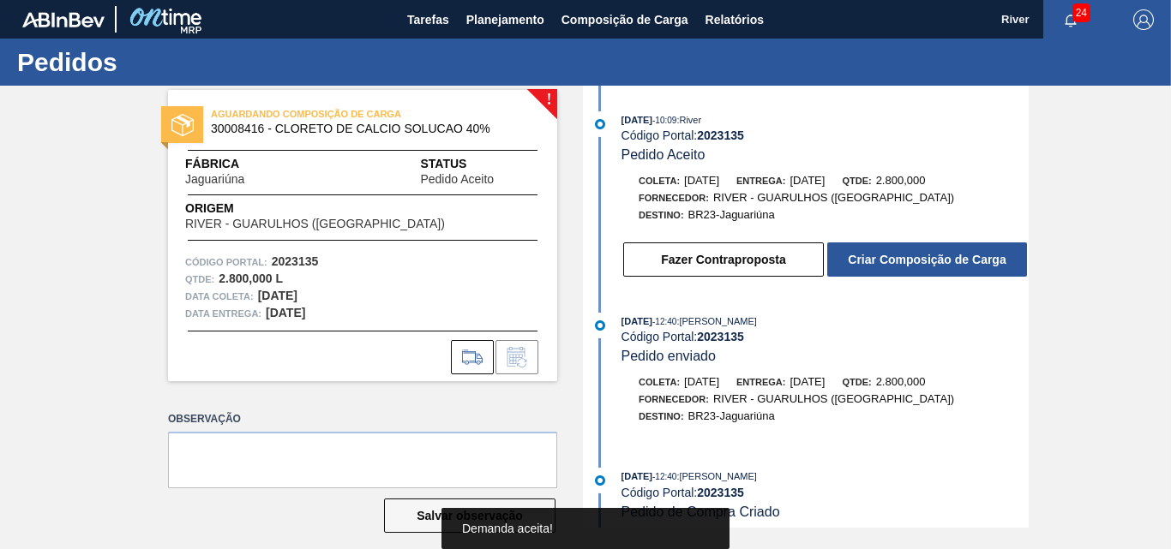
click at [978, 262] on button "Criar Composição de Carga" at bounding box center [927, 260] width 200 height 34
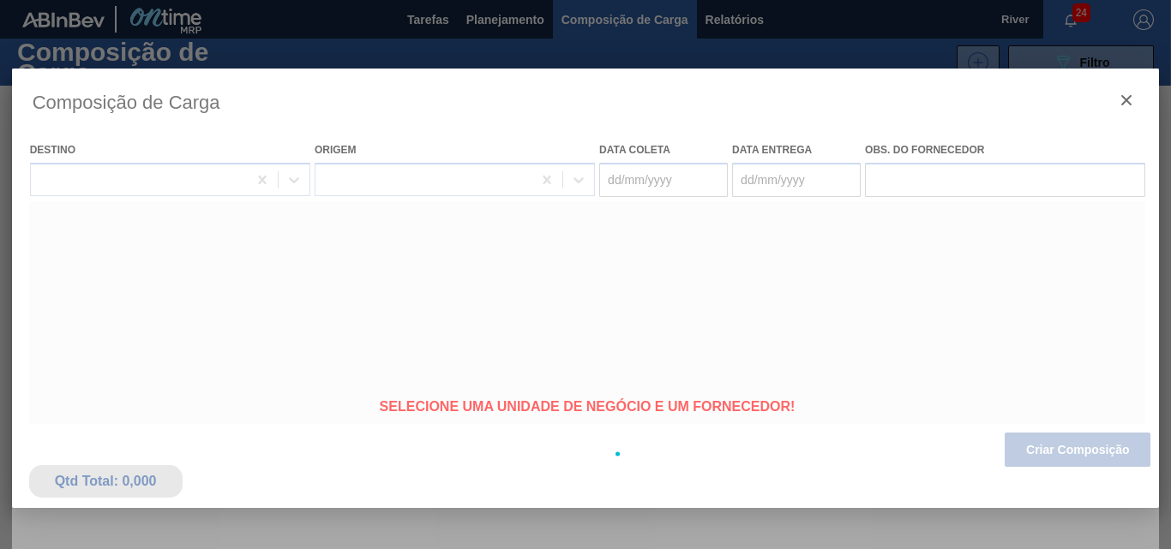
type coleta "[DATE]"
type entrega "[DATE]"
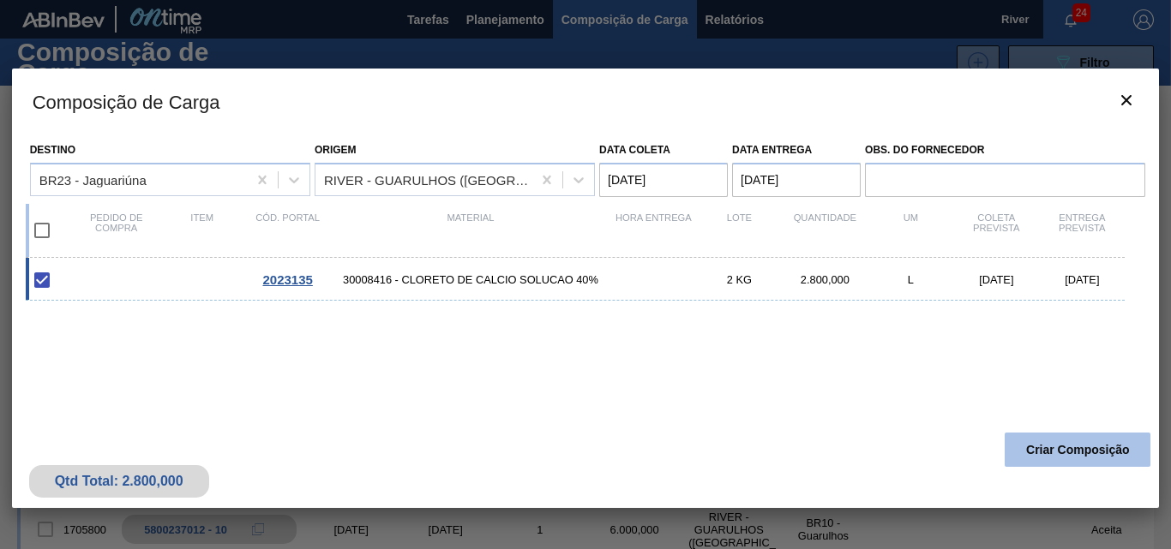
click at [1059, 440] on button "Criar Composição" at bounding box center [1078, 450] width 146 height 34
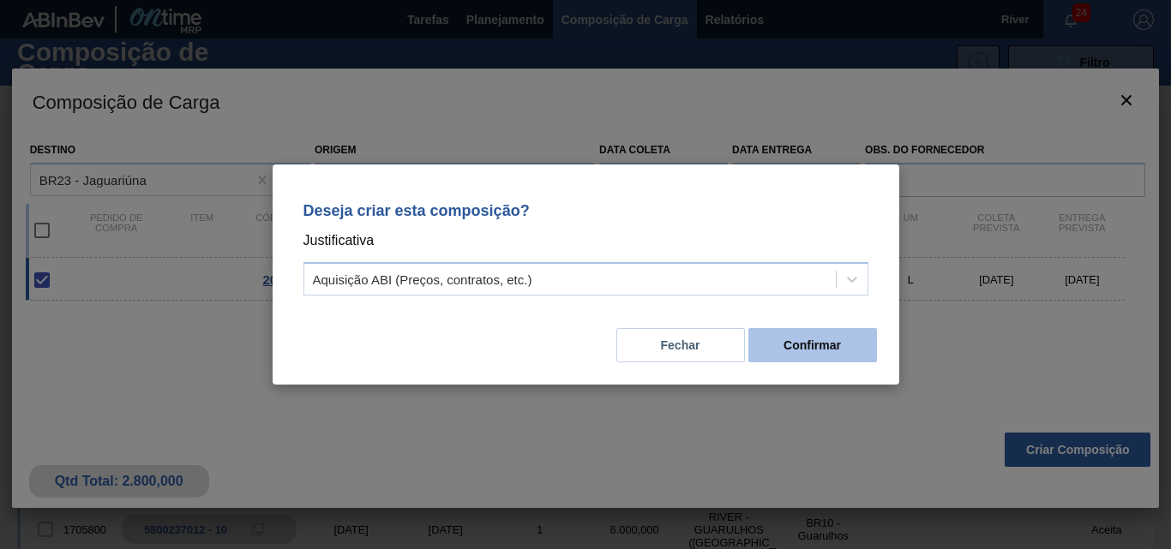
click at [773, 346] on button "Confirmar" at bounding box center [812, 345] width 129 height 34
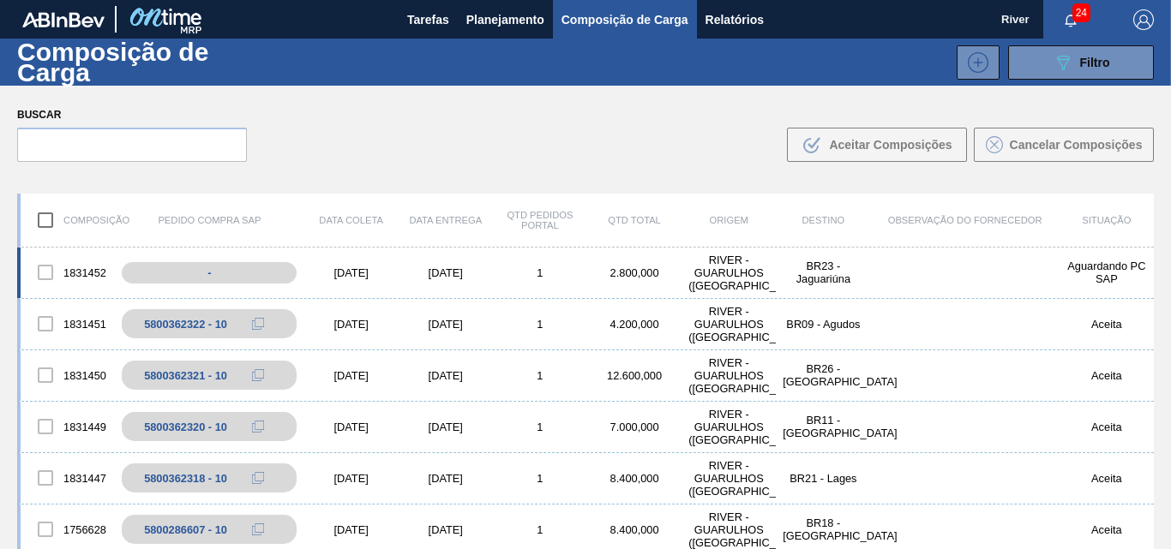
click at [349, 274] on div "[DATE]" at bounding box center [351, 273] width 94 height 13
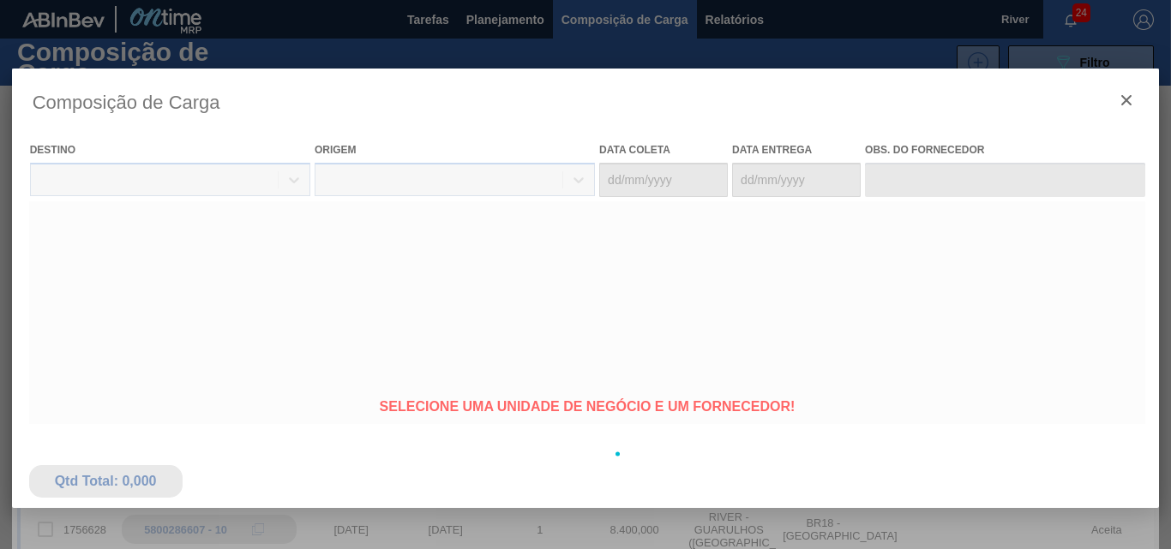
type coleta "[DATE]"
type entrega "[DATE]"
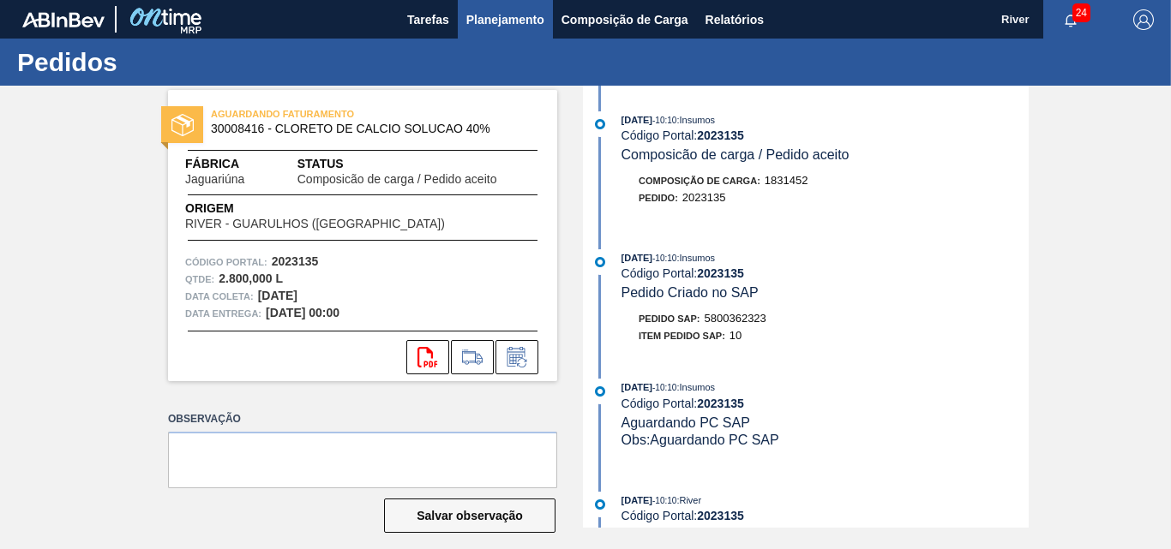
click at [498, 19] on span "Planejamento" at bounding box center [505, 19] width 78 height 21
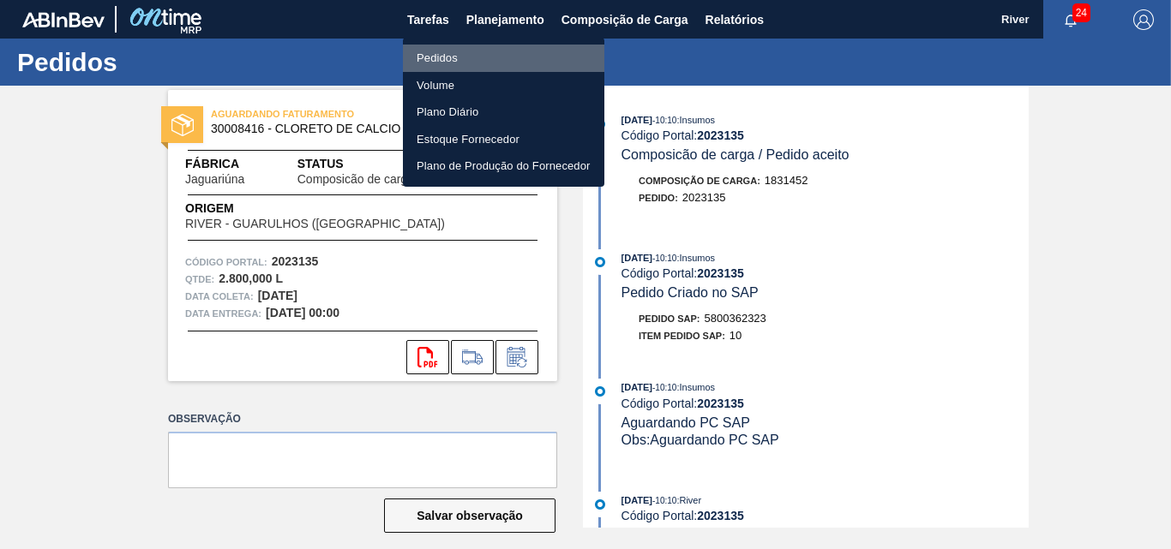
click at [446, 57] on li "Pedidos" at bounding box center [503, 58] width 201 height 27
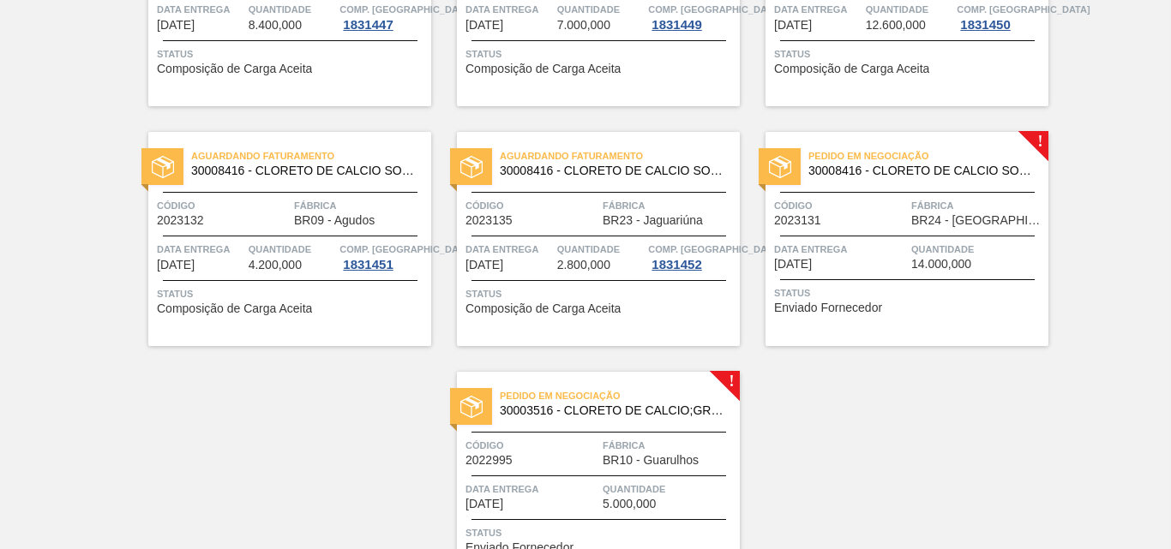
scroll to position [771, 0]
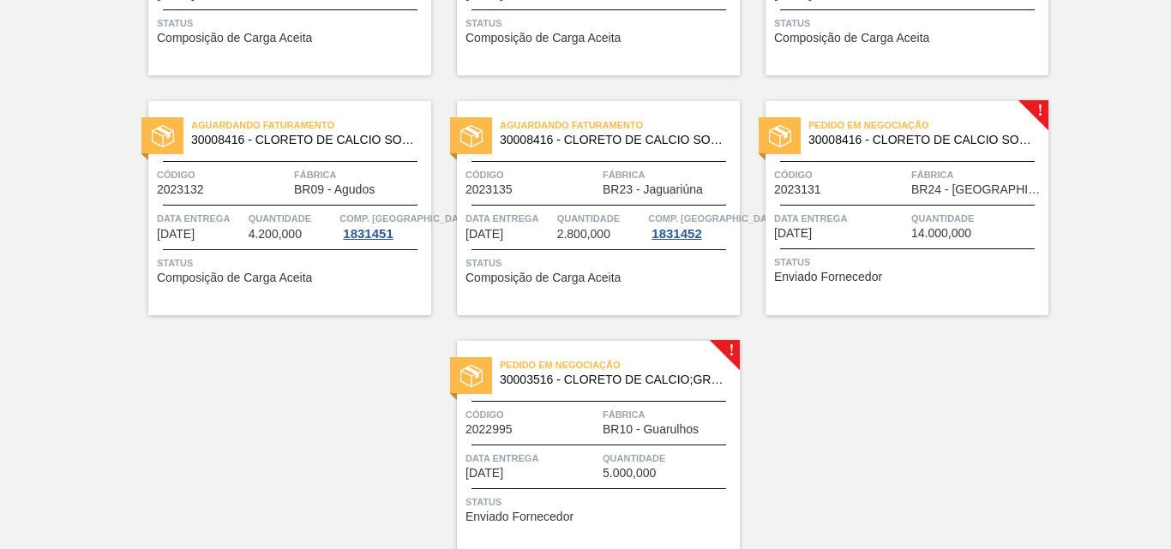
click at [793, 138] on div at bounding box center [780, 135] width 42 height 37
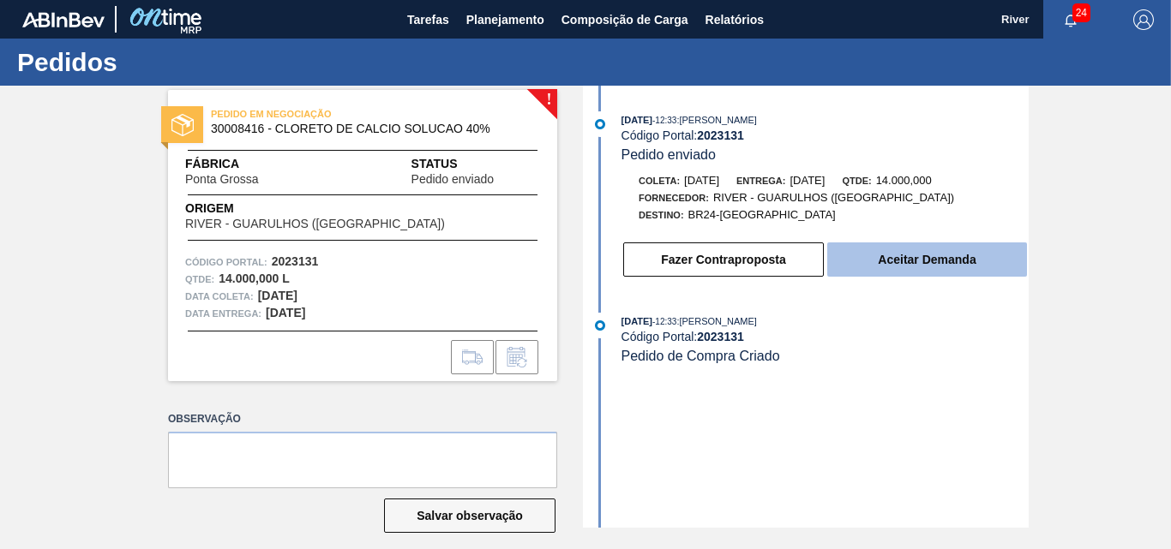
click at [923, 267] on button "Aceitar Demanda" at bounding box center [927, 260] width 200 height 34
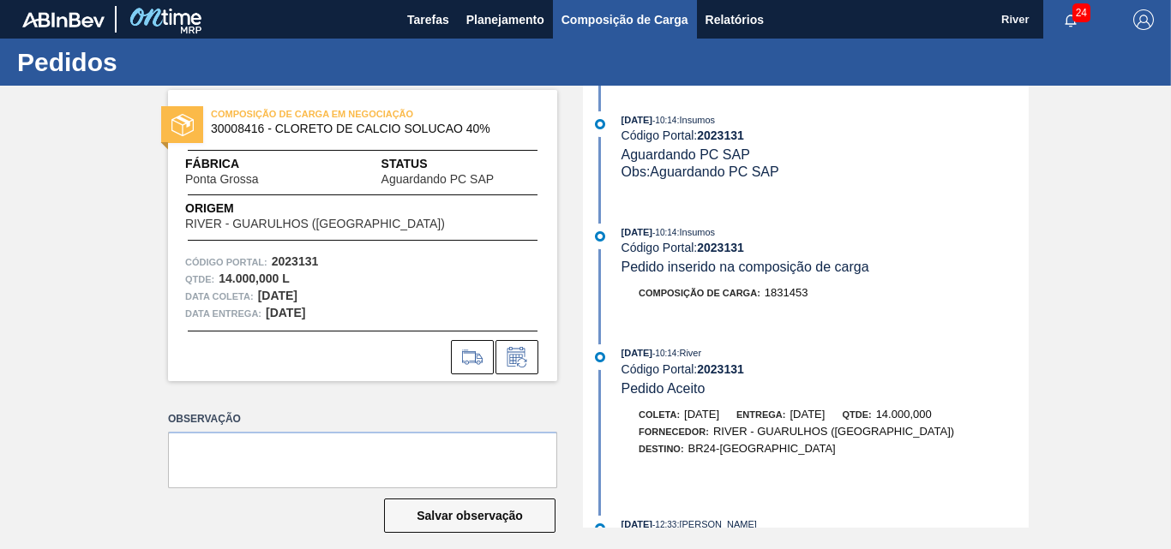
click at [622, 14] on span "Composição de Carga" at bounding box center [624, 19] width 127 height 21
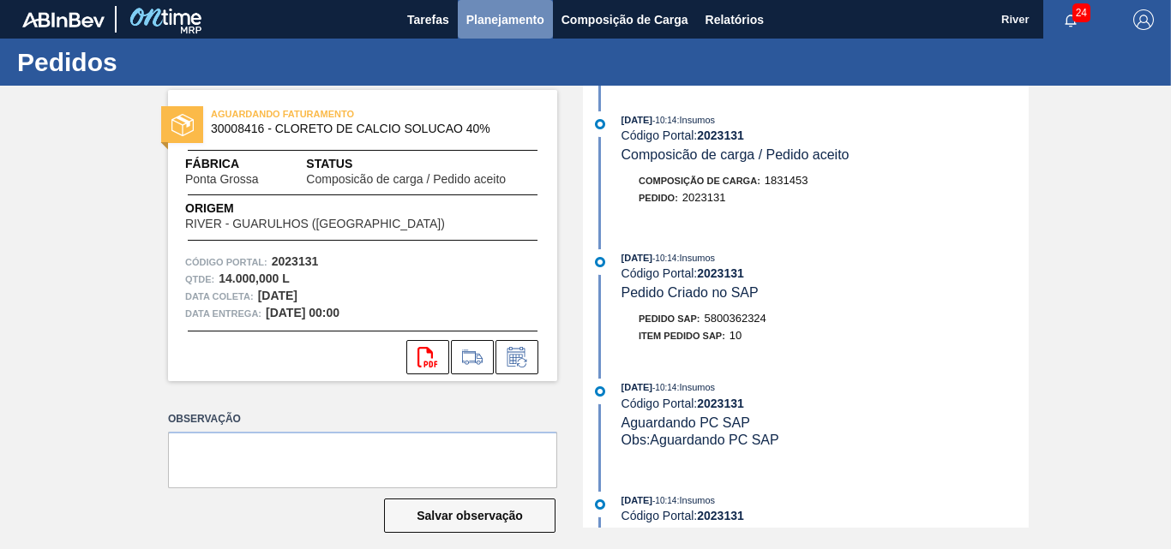
click at [495, 20] on span "Planejamento" at bounding box center [505, 19] width 78 height 21
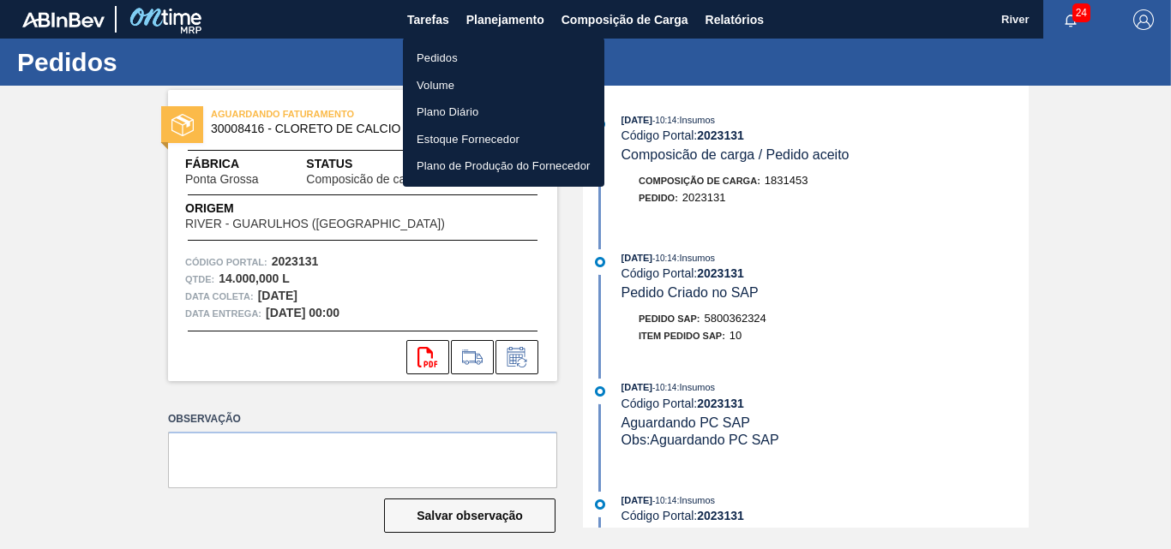
click at [443, 61] on li "Pedidos" at bounding box center [503, 58] width 201 height 27
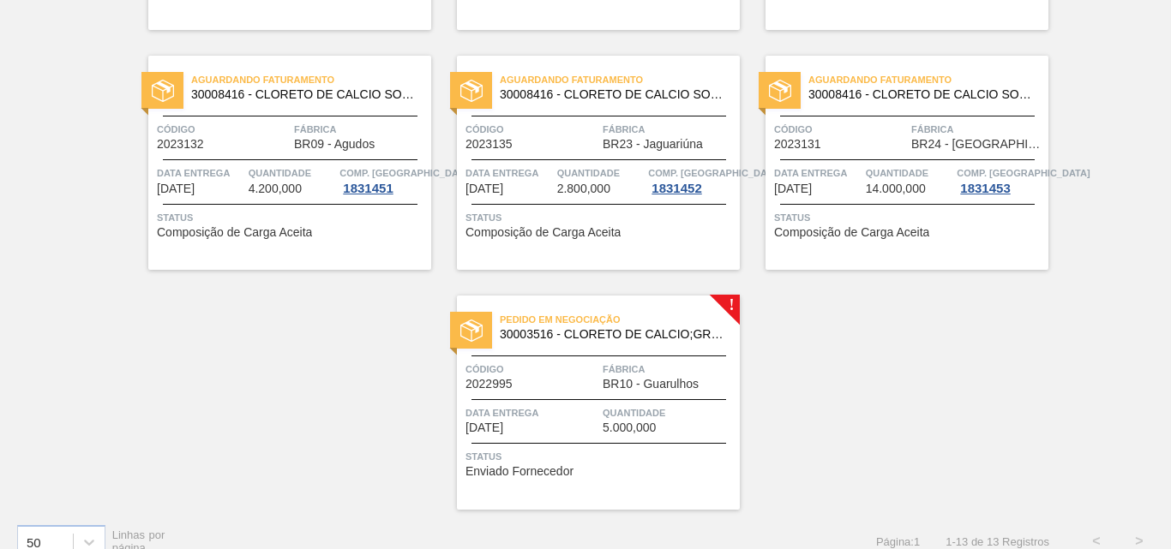
scroll to position [841, 0]
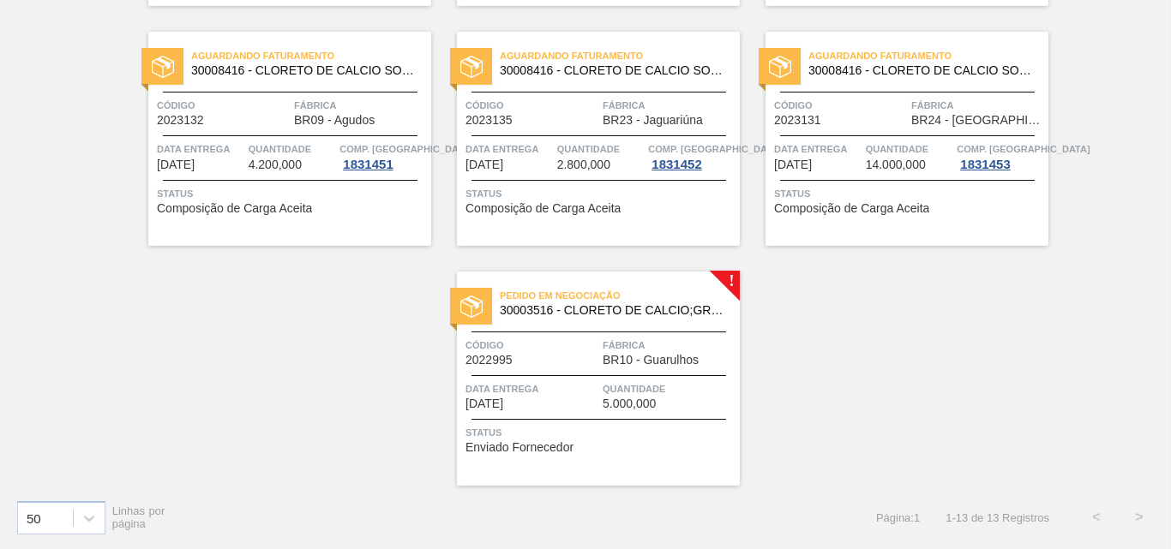
click at [472, 302] on img at bounding box center [471, 307] width 22 height 22
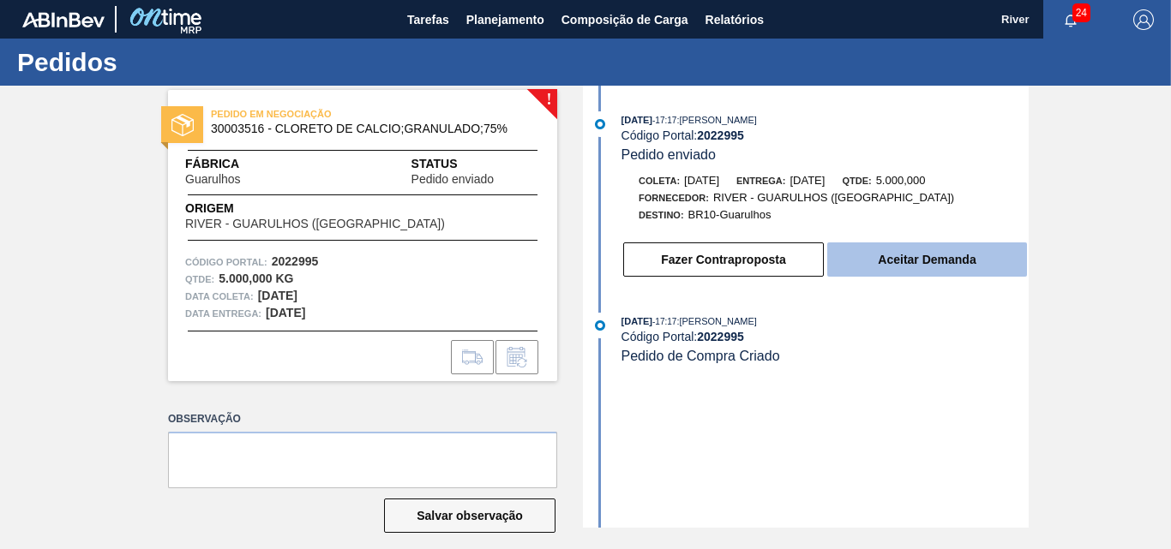
click at [982, 263] on button "Aceitar Demanda" at bounding box center [927, 260] width 200 height 34
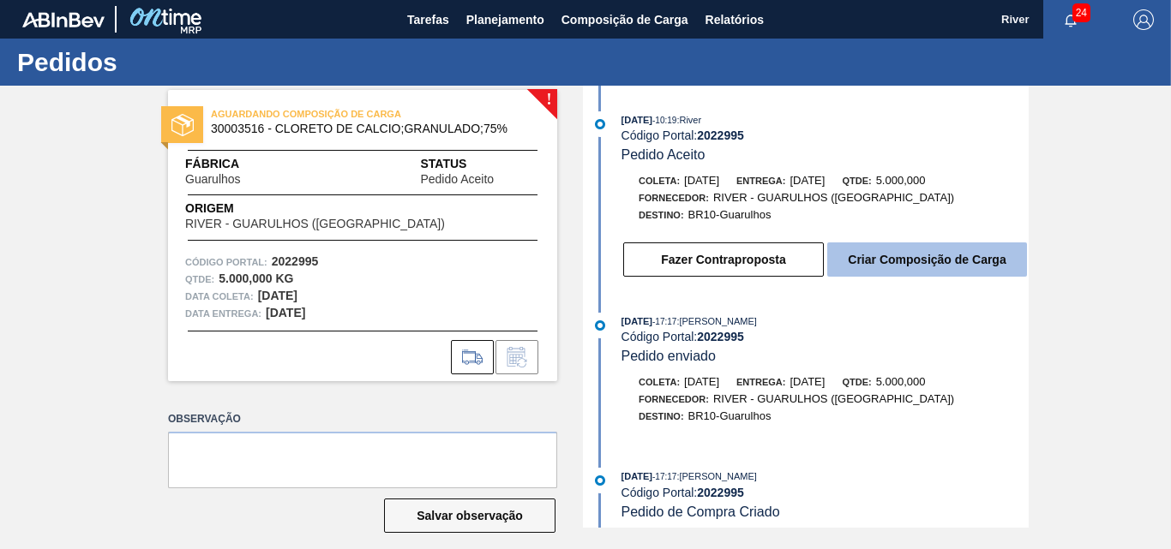
click at [1003, 254] on button "Criar Composição de Carga" at bounding box center [927, 260] width 200 height 34
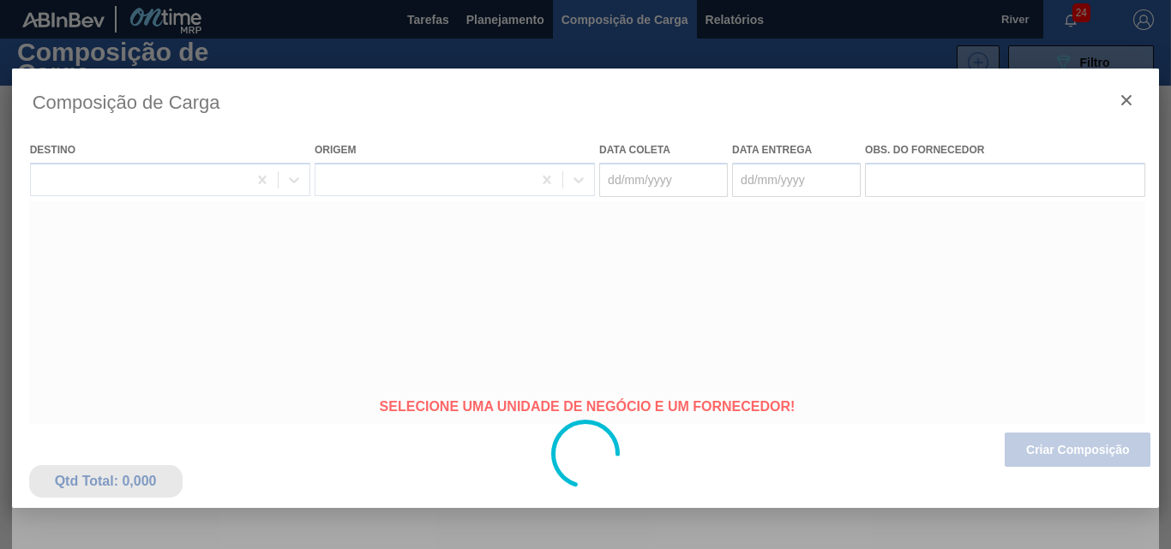
type coleta "[DATE]"
type entrega "[DATE]"
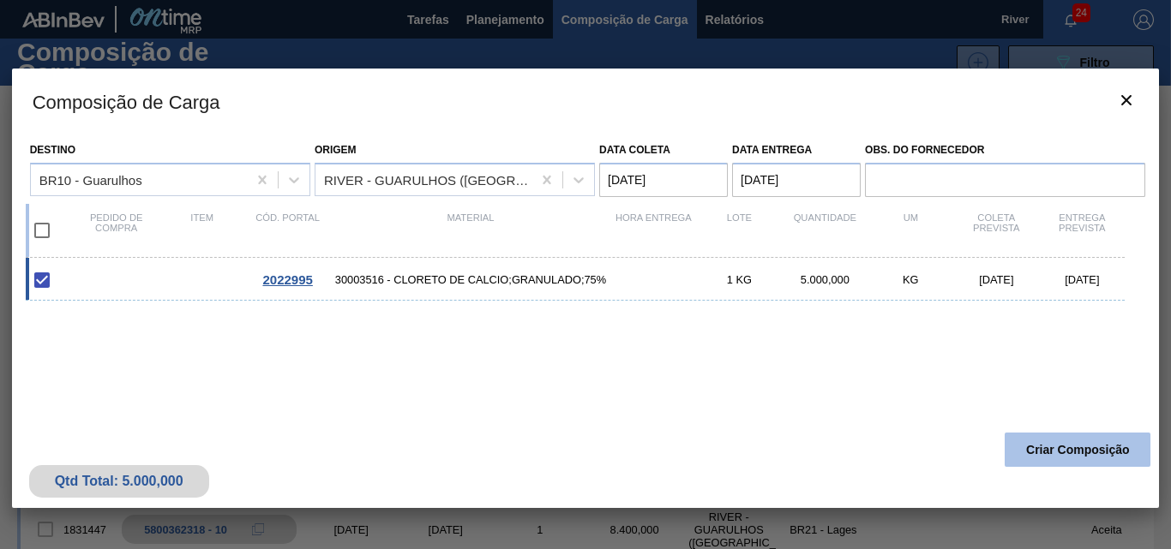
click at [1013, 438] on button "Criar Composição" at bounding box center [1078, 450] width 146 height 34
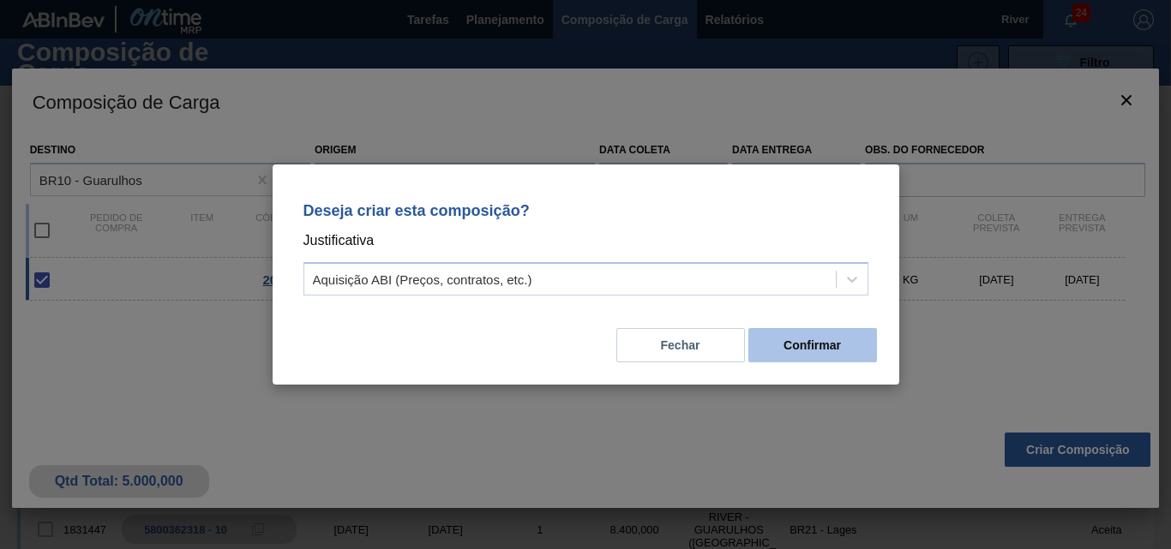
click at [856, 343] on button "Confirmar" at bounding box center [812, 345] width 129 height 34
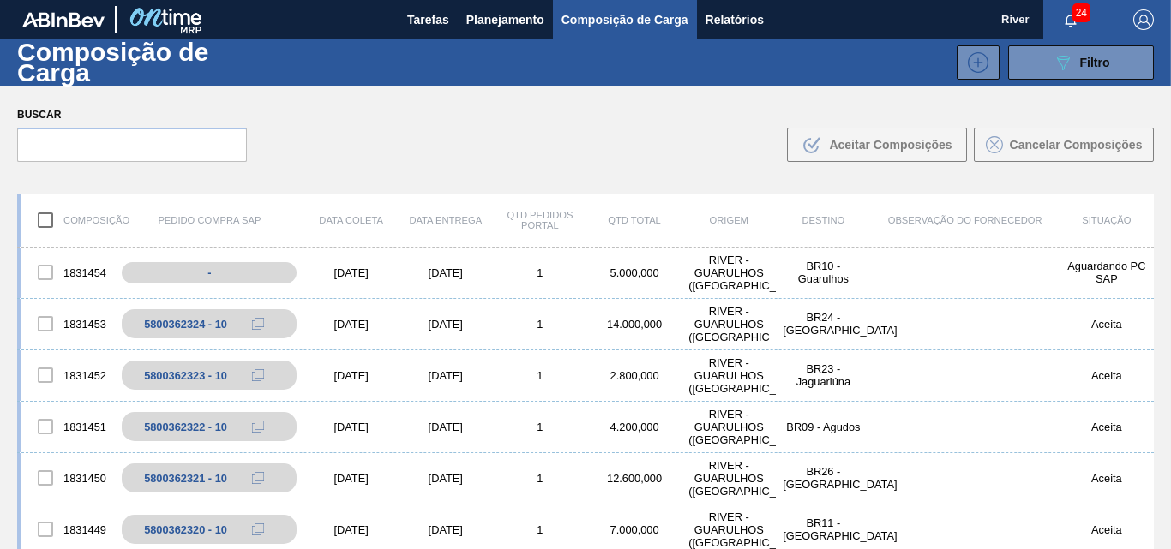
click at [617, 22] on span "Composição de Carga" at bounding box center [624, 19] width 127 height 21
click at [615, 19] on span "Composição de Carga" at bounding box center [624, 19] width 127 height 21
click at [274, 273] on div "-" at bounding box center [222, 273] width 201 height 30
click at [334, 274] on div "[DATE]" at bounding box center [351, 273] width 94 height 13
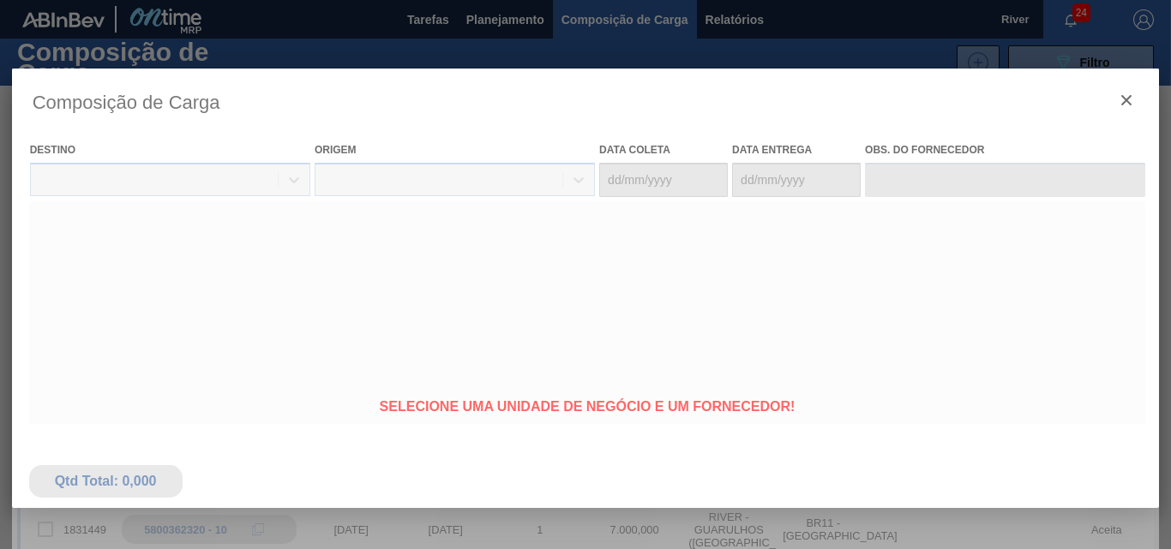
type coleta "[DATE]"
type entrega "[DATE]"
